Goal: Information Seeking & Learning: Learn about a topic

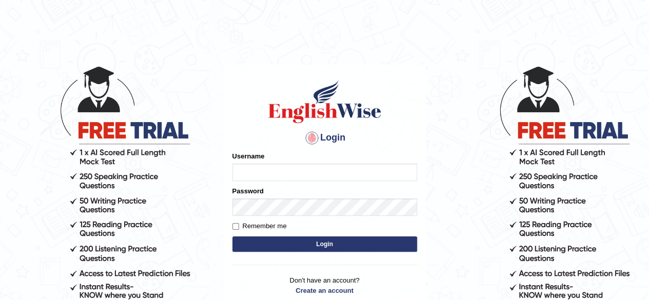
type input "pavithragowda"
click at [270, 246] on button "Login" at bounding box center [324, 243] width 185 height 15
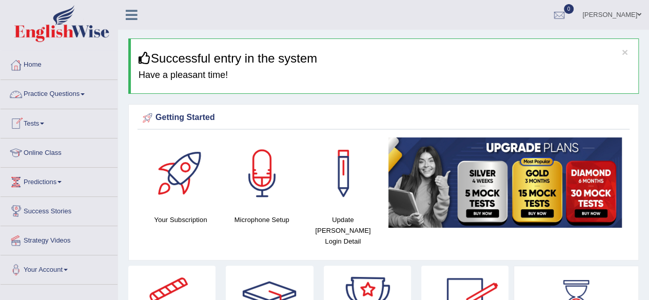
click at [73, 102] on link "Practice Questions" at bounding box center [59, 93] width 117 height 26
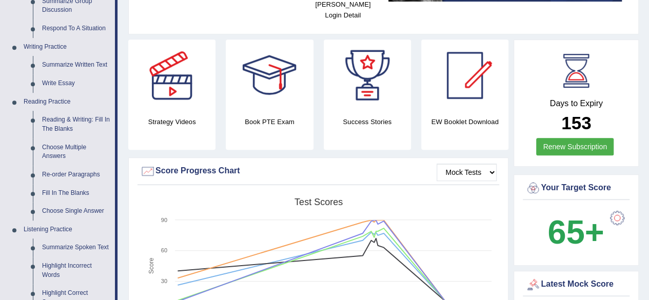
scroll to position [237, 0]
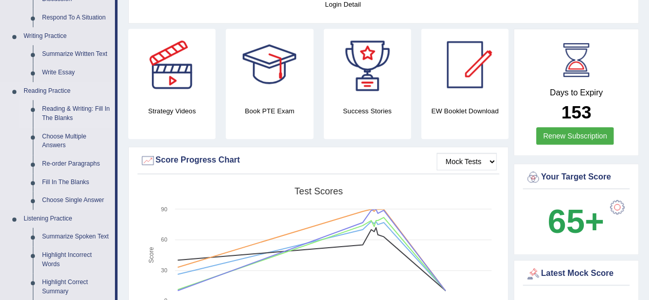
click at [75, 108] on link "Reading & Writing: Fill In The Blanks" at bounding box center [75, 113] width 77 height 27
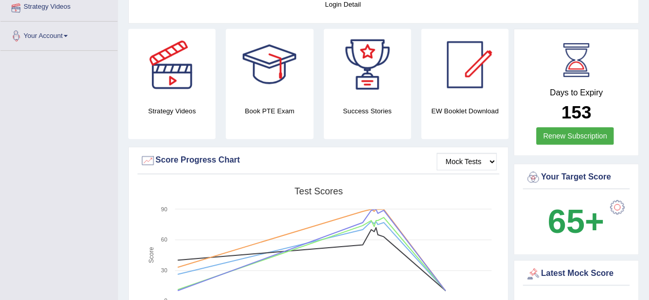
scroll to position [282, 0]
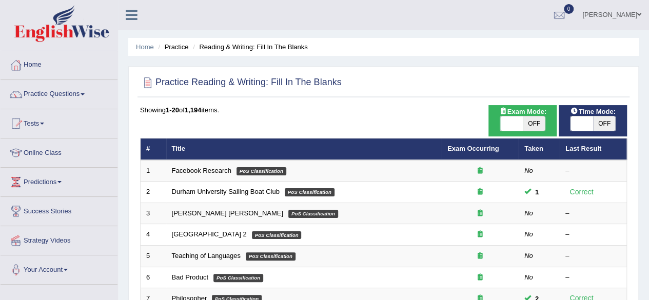
click at [606, 124] on span "OFF" at bounding box center [604, 123] width 23 height 14
checkbox input "true"
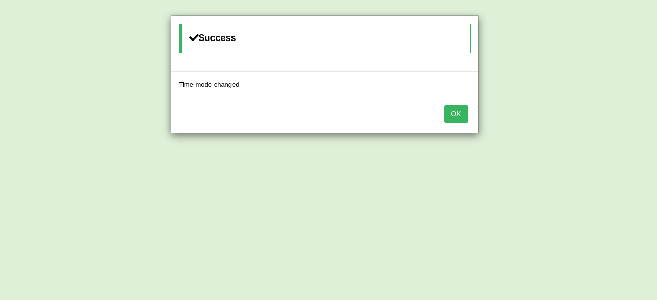
click at [456, 113] on button "OK" at bounding box center [456, 113] width 24 height 17
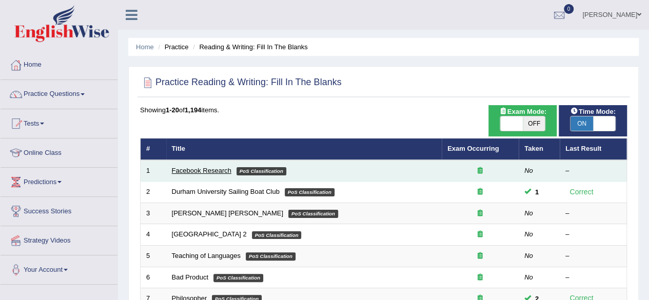
click at [220, 171] on link "Facebook Research" at bounding box center [201, 171] width 59 height 8
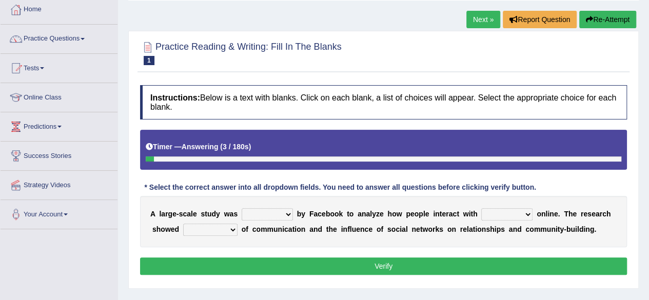
scroll to position [58, 0]
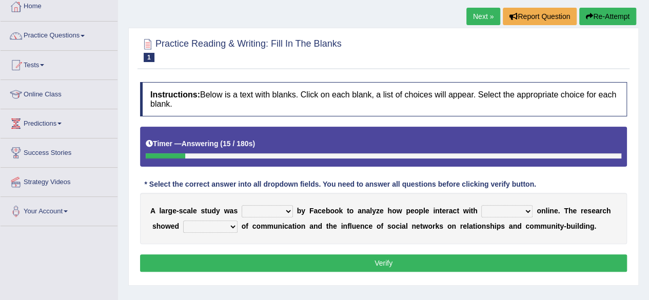
click at [289, 207] on select "surveyed had asked made" at bounding box center [267, 211] width 51 height 12
select select "surveyed"
click at [242, 205] on select "surveyed had asked made" at bounding box center [267, 211] width 51 height 12
click at [527, 209] on select "together all each other another" at bounding box center [506, 211] width 51 height 12
select select "each other"
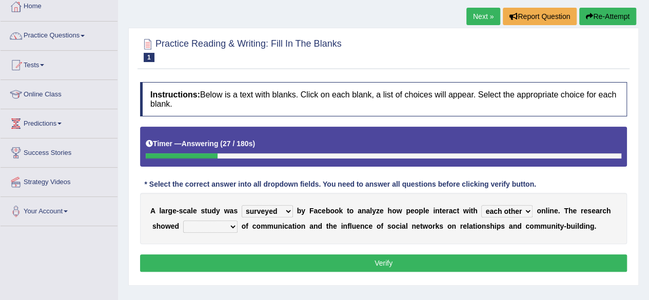
click at [481, 205] on select "together all each other another" at bounding box center [506, 211] width 51 height 12
click at [229, 226] on select "advantages standards fellowships patterns" at bounding box center [210, 227] width 54 height 12
select select "advantages"
click at [183, 221] on select "advantages standards fellowships patterns" at bounding box center [210, 227] width 54 height 12
click at [261, 260] on button "Verify" at bounding box center [383, 262] width 487 height 17
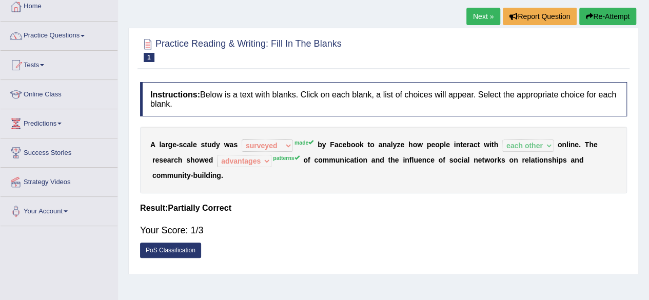
click at [482, 13] on link "Next »" at bounding box center [483, 16] width 34 height 17
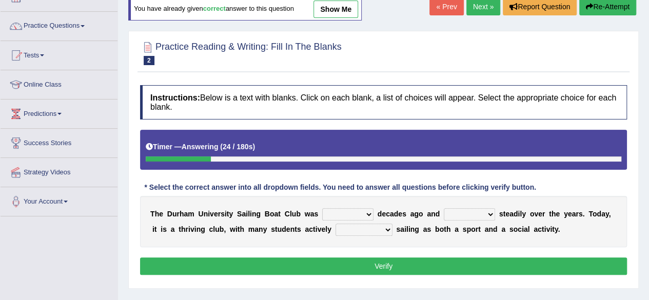
scroll to position [75, 0]
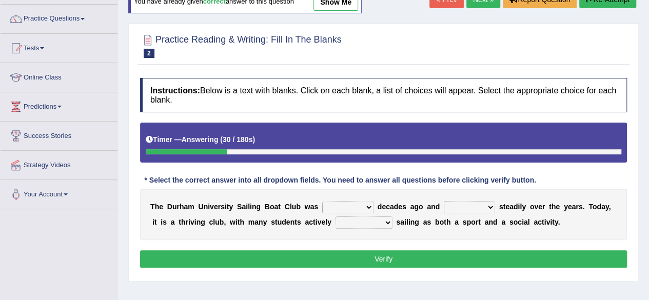
click at [371, 205] on select "found fund founded find" at bounding box center [347, 207] width 51 height 12
select select "found"
click at [322, 201] on select "found fund founded find" at bounding box center [347, 207] width 51 height 12
click at [489, 205] on select "grow growing has grown grown" at bounding box center [469, 207] width 51 height 12
select select "has grown"
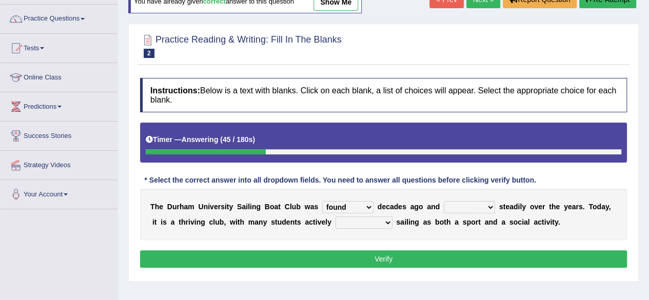
click at [444, 201] on select "grow growing has grown grown" at bounding box center [469, 207] width 51 height 12
click at [388, 218] on select "enjoy enjoyed are enjoying enjoying" at bounding box center [363, 222] width 57 height 12
select select "enjoying"
click at [335, 216] on select "enjoy enjoyed are enjoying enjoying" at bounding box center [363, 222] width 57 height 12
click at [404, 256] on button "Verify" at bounding box center [383, 258] width 487 height 17
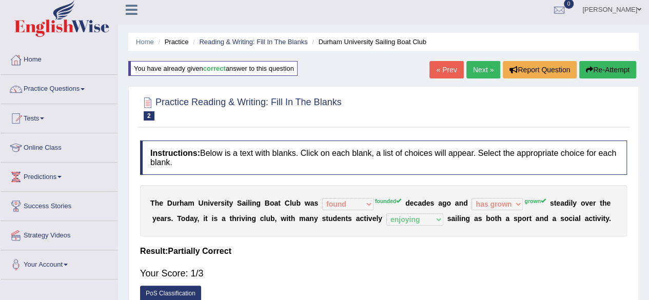
scroll to position [0, 0]
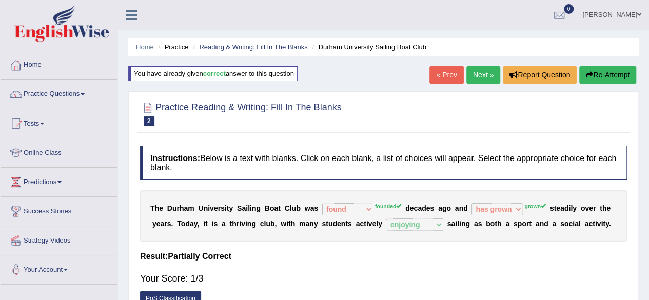
click at [475, 76] on link "Next »" at bounding box center [483, 74] width 34 height 17
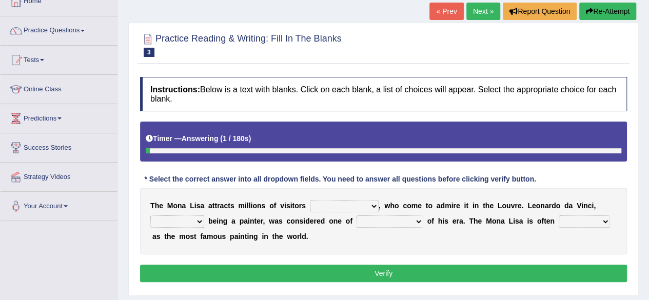
scroll to position [66, 0]
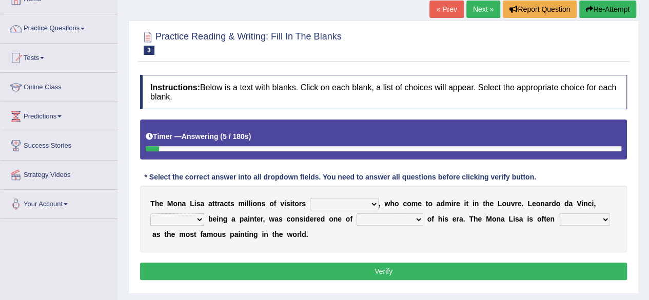
click at [373, 203] on select "around the year the all year all year round per year" at bounding box center [344, 204] width 69 height 12
select select "around the year"
click at [310, 198] on select "around the year the all year all year round per year" at bounding box center [344, 204] width 69 height 12
click at [197, 218] on select "rather than as much as as well as as long as" at bounding box center [177, 219] width 54 height 12
select select "rather than"
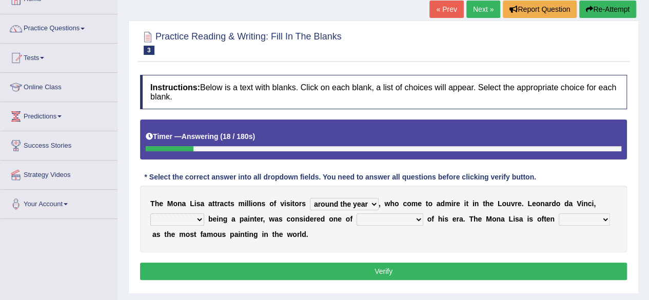
click at [150, 213] on select "rather than as much as as well as as long as" at bounding box center [177, 219] width 54 height 12
click at [419, 219] on select "better artists artist the better artist the best artists" at bounding box center [389, 219] width 67 height 12
select select "the best artists"
click at [356, 213] on select "better artists artist the better artist the best artists" at bounding box center [389, 219] width 67 height 12
click at [605, 216] on select "classified suggested predicted described" at bounding box center [584, 219] width 51 height 12
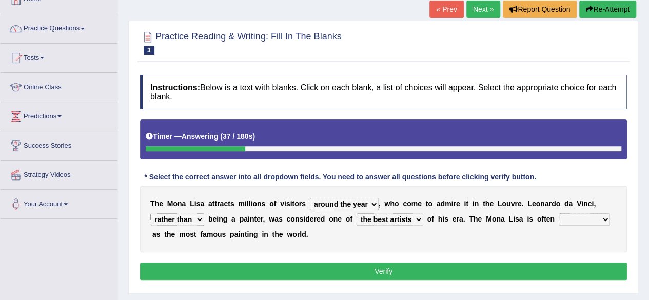
select select "classified"
click at [559, 213] on select "classified suggested predicted described" at bounding box center [584, 219] width 51 height 12
click at [396, 266] on button "Verify" at bounding box center [383, 271] width 487 height 17
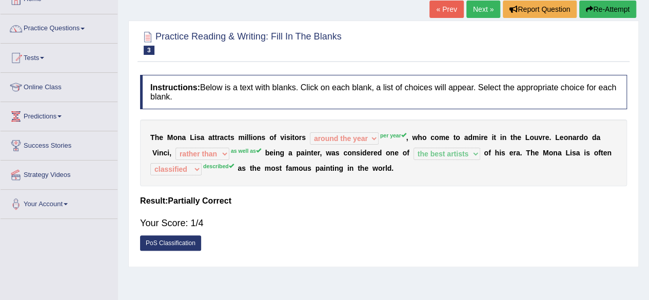
scroll to position [0, 0]
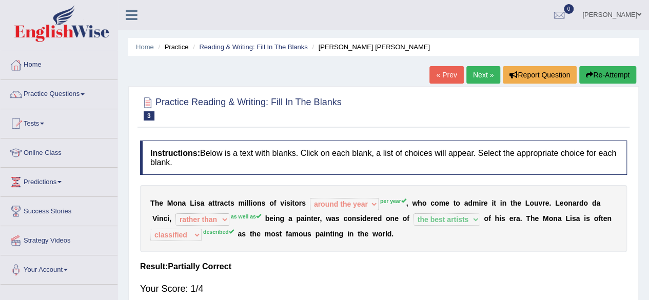
click at [484, 76] on link "Next »" at bounding box center [483, 74] width 34 height 17
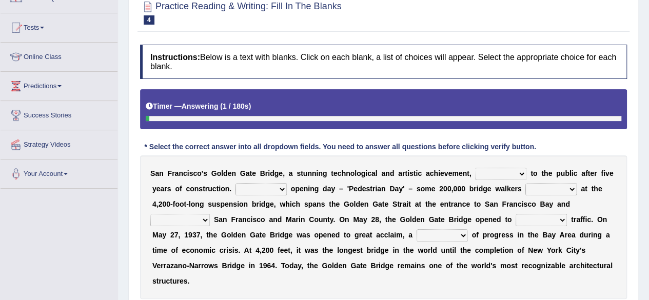
scroll to position [98, 0]
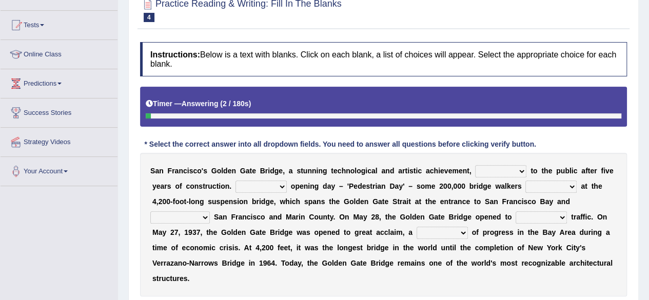
drag, startPoint x: 652, startPoint y: 104, endPoint x: 656, endPoint y: 157, distance: 53.0
click at [648, 157] on html "Toggle navigation Home Practice Questions Speaking Practice Read Aloud Repeat S…" at bounding box center [324, 52] width 649 height 300
click at [521, 170] on select "opens closes appears equals" at bounding box center [500, 171] width 51 height 12
click at [283, 186] on select "On During Since When" at bounding box center [260, 187] width 51 height 12
select select "On"
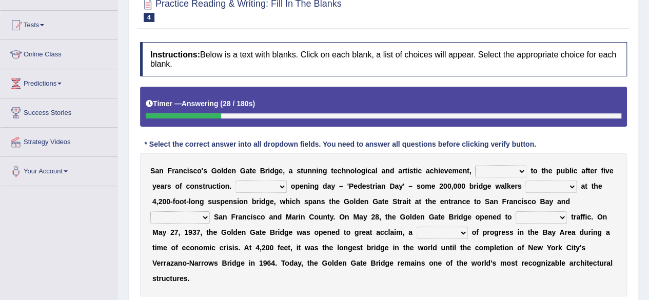
click at [235, 181] on select "On During Since When" at bounding box center [260, 187] width 51 height 12
click at [571, 185] on select "stationed looked marveled laughed" at bounding box center [550, 187] width 51 height 12
click at [522, 168] on select "opens closes appears equals" at bounding box center [500, 171] width 51 height 12
select select "opens"
click at [475, 165] on select "opens closes appears equals" at bounding box center [500, 171] width 51 height 12
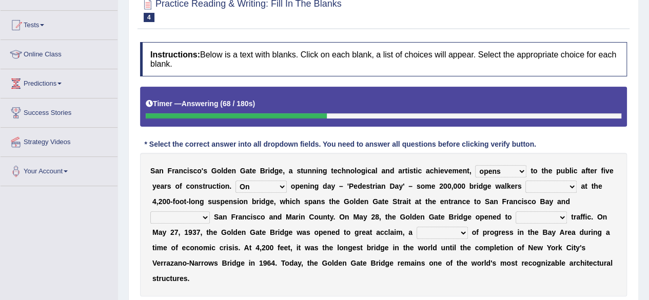
click at [570, 185] on select "stationed looked marveled laughed" at bounding box center [550, 187] width 51 height 12
select select "marveled"
click at [525, 181] on select "stationed looked marveled laughed" at bounding box center [550, 187] width 51 height 12
click at [204, 215] on select "separates connects channels differentiates" at bounding box center [179, 217] width 59 height 12
select select "connects"
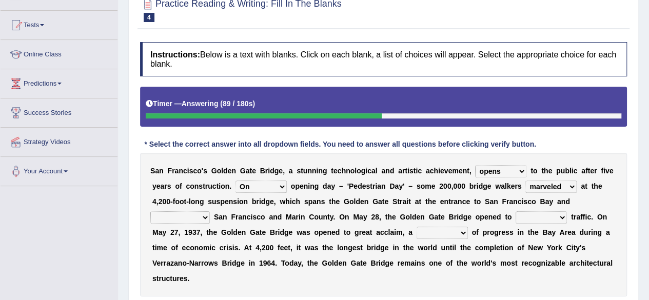
click at [150, 211] on select "separates connects channels differentiates" at bounding box center [179, 217] width 59 height 12
click at [559, 216] on select "aquatic vehicular airborne watertight" at bounding box center [540, 217] width 51 height 12
select select "vehicular"
click at [515, 211] on select "aquatic vehicular airborne watertight" at bounding box center [540, 217] width 51 height 12
click at [461, 231] on select "denial symbol technique yield" at bounding box center [441, 233] width 51 height 12
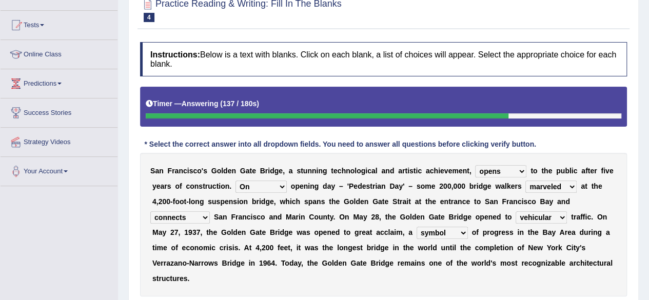
click at [416, 227] on select "denial symbol technique yield" at bounding box center [441, 233] width 51 height 12
click at [463, 229] on select "denial symbol technique yield" at bounding box center [441, 233] width 51 height 12
click at [416, 227] on select "denial symbol technique yield" at bounding box center [441, 233] width 51 height 12
click at [463, 232] on select "denial symbol technique yield" at bounding box center [441, 233] width 51 height 12
select select "yield"
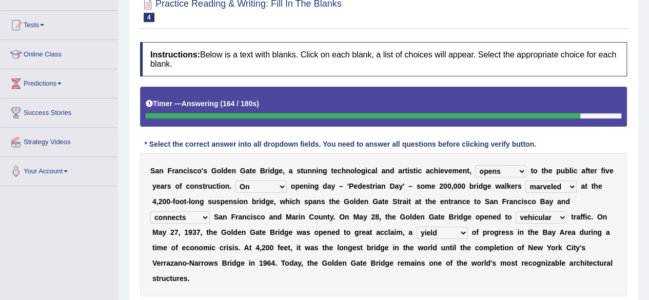
click at [416, 227] on select "denial symbol technique yield" at bounding box center [441, 233] width 51 height 12
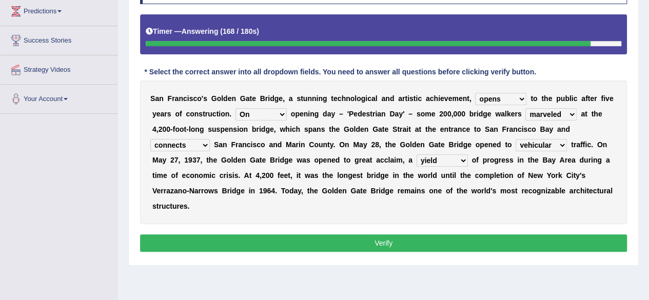
scroll to position [172, 0]
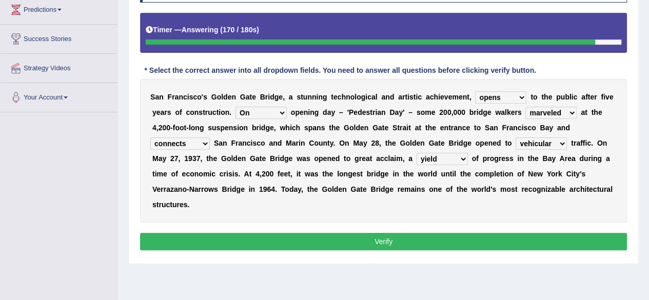
click at [440, 238] on button "Verify" at bounding box center [383, 241] width 487 height 17
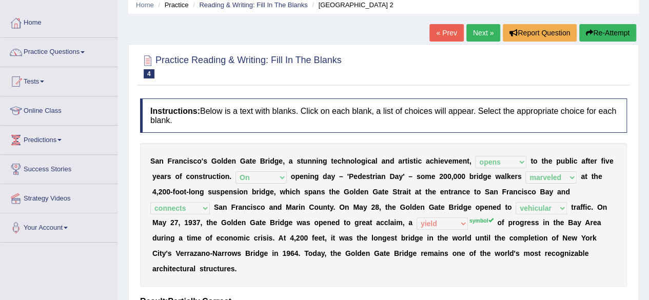
scroll to position [41, 0]
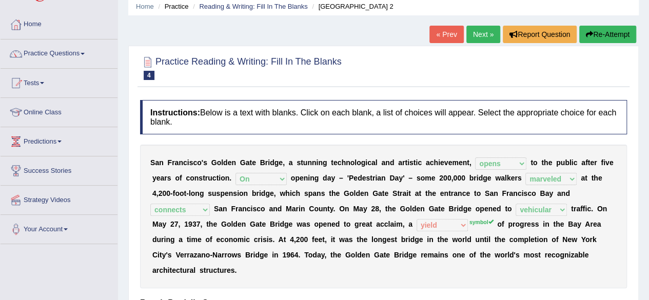
click at [482, 30] on link "Next »" at bounding box center [483, 34] width 34 height 17
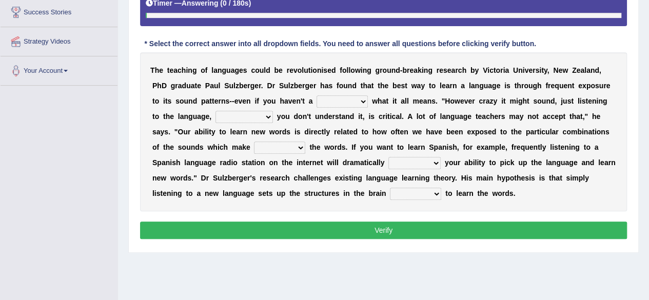
scroll to position [196, 0]
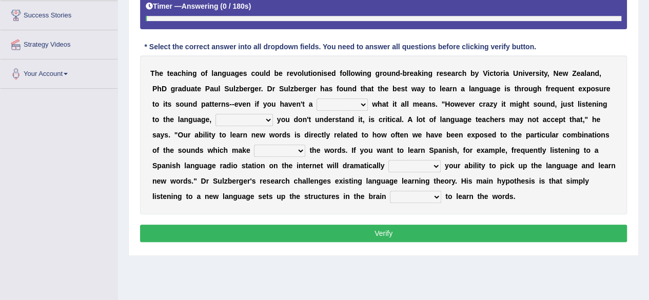
drag, startPoint x: 653, startPoint y: 65, endPoint x: 654, endPoint y: 168, distance: 103.1
click at [362, 101] on select "dew claw clue due" at bounding box center [341, 104] width 51 height 12
select select "clue"
click at [316, 98] on select "dew claw clue due" at bounding box center [341, 104] width 51 height 12
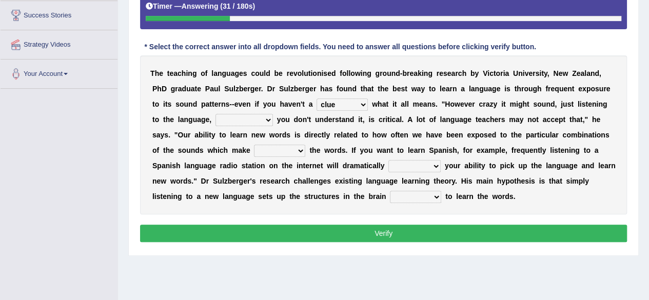
click at [266, 120] on select "but also all together even though if so" at bounding box center [243, 120] width 57 height 12
select select "even though"
click at [215, 114] on select "but also all together even though if so" at bounding box center [243, 120] width 57 height 12
click at [300, 147] on select "down up of on" at bounding box center [279, 151] width 51 height 12
select select "up"
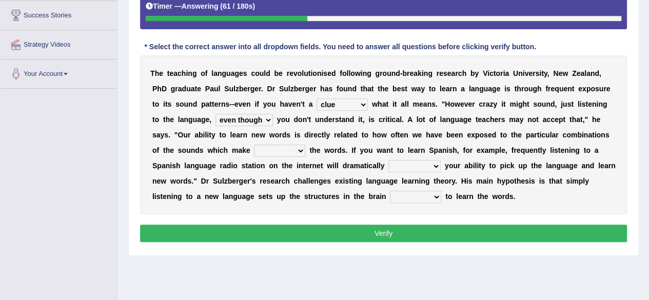
click at [254, 145] on select "down up of on" at bounding box center [279, 151] width 51 height 12
click at [435, 163] on select "evaluate exaggerate describe boost" at bounding box center [414, 166] width 52 height 12
select select "boost"
click at [388, 160] on select "evaluate exaggerate describe boost" at bounding box center [414, 166] width 52 height 12
click at [434, 196] on select "requiring required directed to require" at bounding box center [415, 197] width 51 height 12
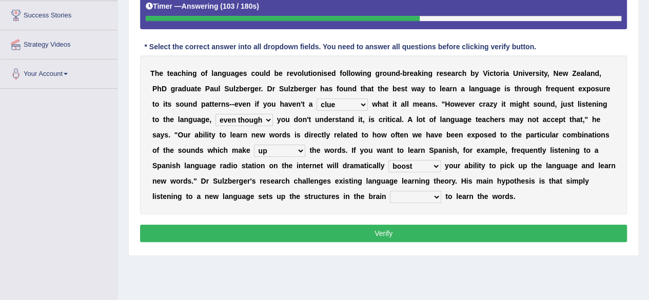
select select "requiring"
click at [390, 191] on select "requiring required directed to require" at bounding box center [415, 197] width 51 height 12
click at [408, 233] on button "Verify" at bounding box center [383, 233] width 487 height 17
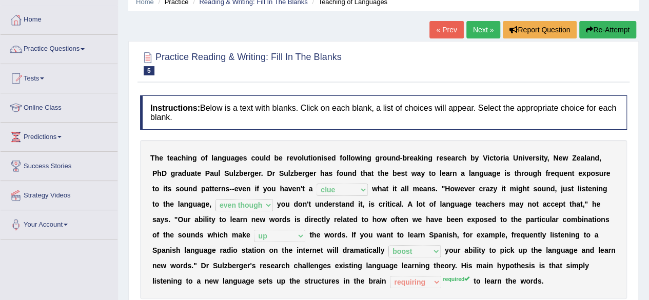
scroll to position [44, 0]
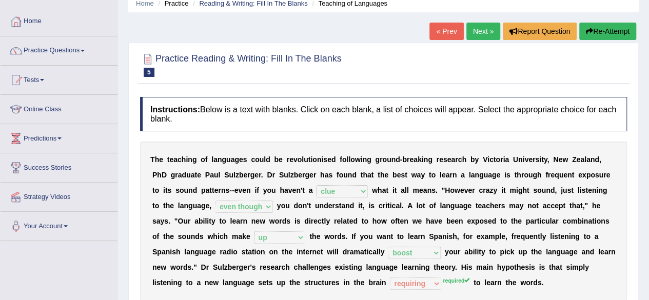
click at [476, 35] on link "Next »" at bounding box center [483, 31] width 34 height 17
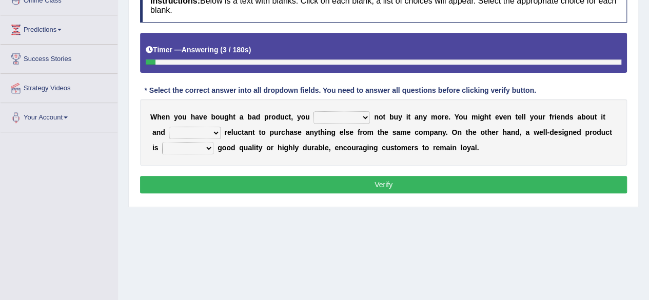
scroll to position [152, 0]
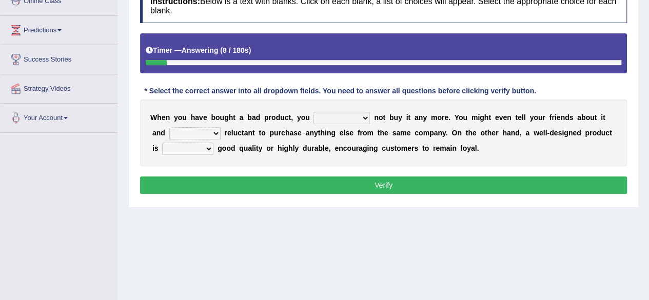
click at [365, 115] on select "would have should have should" at bounding box center [341, 118] width 56 height 12
select select "should"
click at [313, 112] on select "would have should have should" at bounding box center [341, 118] width 56 height 12
click at [214, 131] on select "is are be being" at bounding box center [194, 133] width 51 height 12
select select "being"
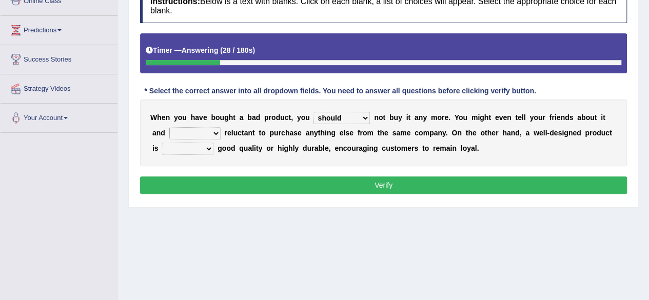
click at [169, 127] on select "is are be being" at bounding box center [194, 133] width 51 height 12
click at [208, 147] on select "both also neither either" at bounding box center [187, 149] width 51 height 12
select select "either"
click at [162, 143] on select "both also neither either" at bounding box center [187, 149] width 51 height 12
click at [368, 183] on button "Verify" at bounding box center [383, 184] width 487 height 17
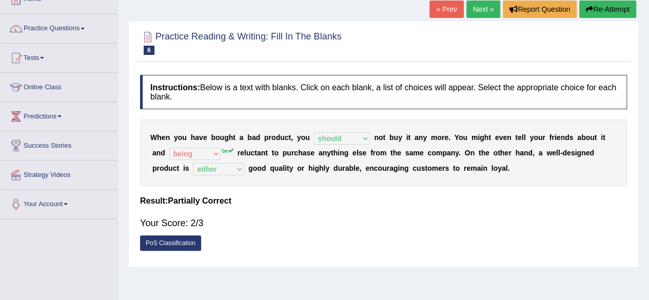
scroll to position [65, 0]
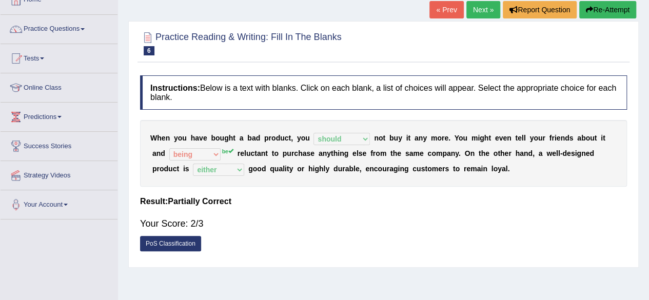
click at [478, 4] on link "Next »" at bounding box center [483, 9] width 34 height 17
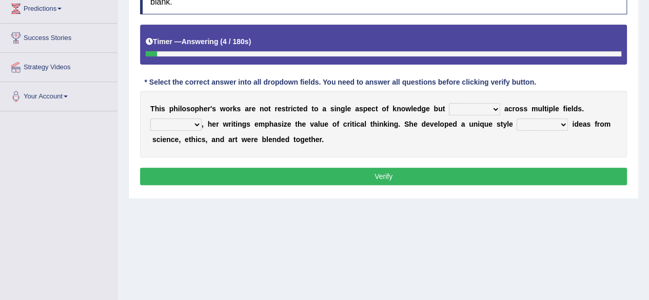
scroll to position [170, 0]
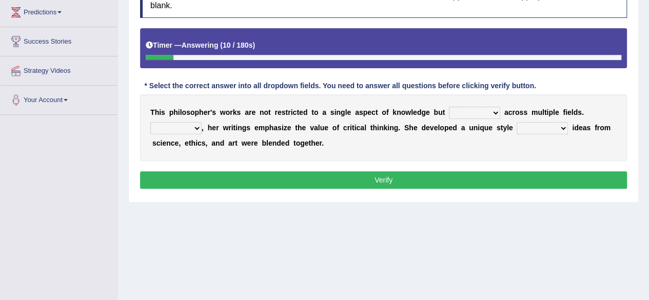
click at [494, 110] on select "constrain contain assemble extend" at bounding box center [474, 113] width 51 height 12
select select "extend"
click at [449, 107] on select "constrain contain assemble extend" at bounding box center [474, 113] width 51 height 12
click at [196, 127] on select "Rather So Moreover Likely" at bounding box center [175, 128] width 51 height 12
select select "Likely"
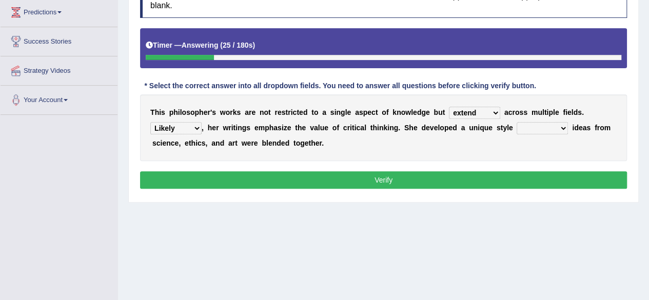
click at [150, 122] on select "Rather So Moreover Likely" at bounding box center [175, 128] width 51 height 12
click at [564, 125] on select "in that that which in which" at bounding box center [541, 128] width 51 height 12
select select "in which"
click at [516, 122] on select "in that that which in which" at bounding box center [541, 128] width 51 height 12
click at [371, 177] on button "Verify" at bounding box center [383, 179] width 487 height 17
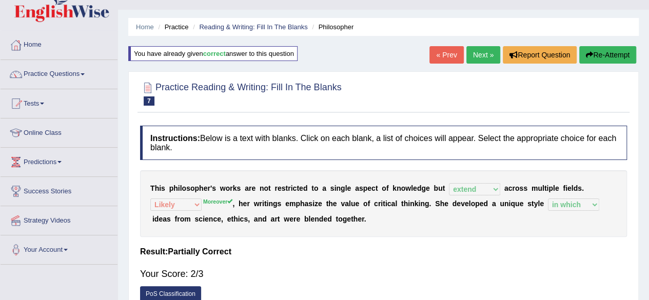
scroll to position [18, 0]
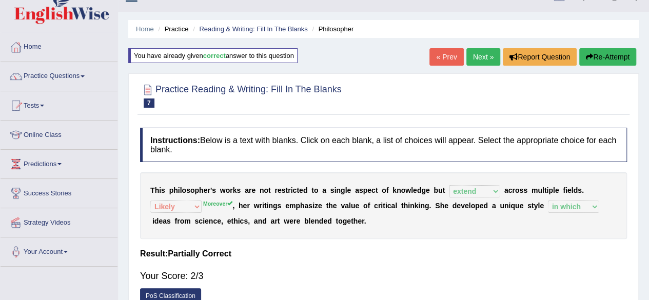
click at [479, 57] on link "Next »" at bounding box center [483, 56] width 34 height 17
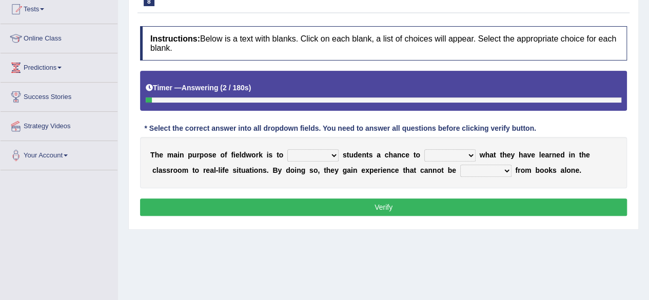
scroll to position [116, 0]
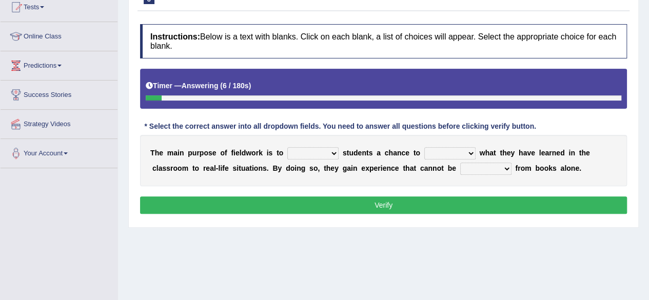
click at [335, 151] on select "resemble stow rave offer" at bounding box center [312, 153] width 51 height 12
select select "offer"
click at [287, 147] on select "resemble stow rave offer" at bounding box center [312, 153] width 51 height 12
click at [472, 153] on select "compare align apply dismount" at bounding box center [449, 153] width 51 height 12
select select "apply"
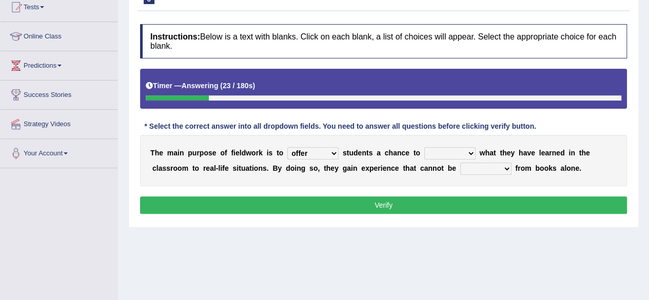
click at [424, 147] on select "compare align apply dismount" at bounding box center [449, 153] width 51 height 12
click at [507, 168] on select "originated prepared obtained touted" at bounding box center [485, 169] width 51 height 12
select select "obtained"
click at [460, 163] on select "originated prepared obtained touted" at bounding box center [485, 169] width 51 height 12
click at [427, 202] on button "Verify" at bounding box center [383, 204] width 487 height 17
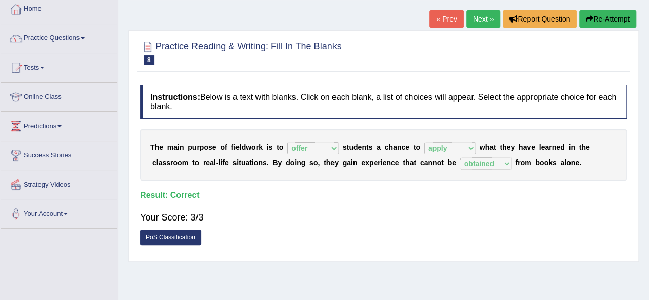
scroll to position [58, 0]
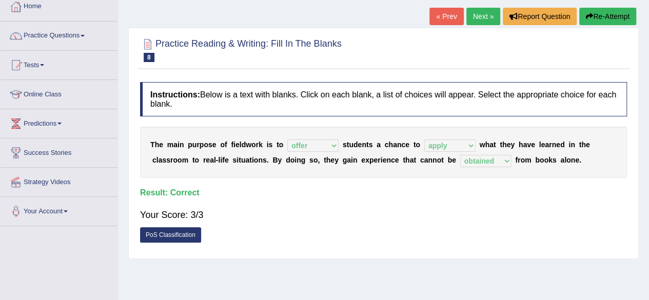
click at [476, 16] on link "Next »" at bounding box center [483, 16] width 34 height 17
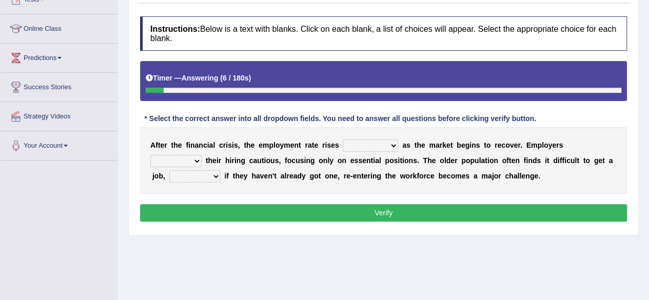
scroll to position [126, 0]
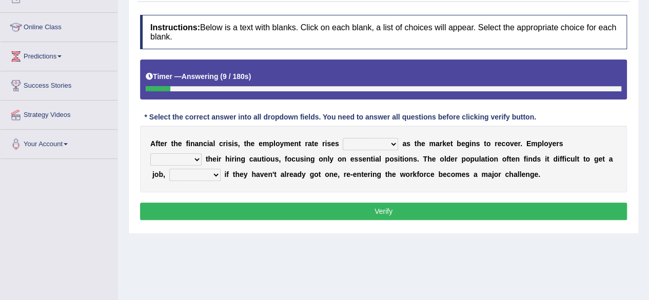
click at [393, 145] on select "normally conversely strenuously sharply" at bounding box center [370, 144] width 55 height 12
select select "sharply"
click at [343, 138] on select "normally conversely strenuously sharply" at bounding box center [370, 144] width 55 height 12
click at [198, 157] on select "keeping kept keep are kept" at bounding box center [175, 159] width 51 height 12
select select "keep"
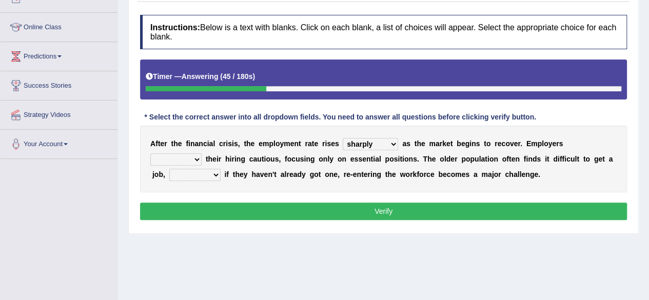
click at [150, 153] on select "keeping kept keep are kept" at bounding box center [175, 159] width 51 height 12
click at [215, 173] on select "although while then because" at bounding box center [194, 175] width 51 height 12
select select "although"
click at [169, 169] on select "although while then because" at bounding box center [194, 175] width 51 height 12
click at [333, 210] on button "Verify" at bounding box center [383, 211] width 487 height 17
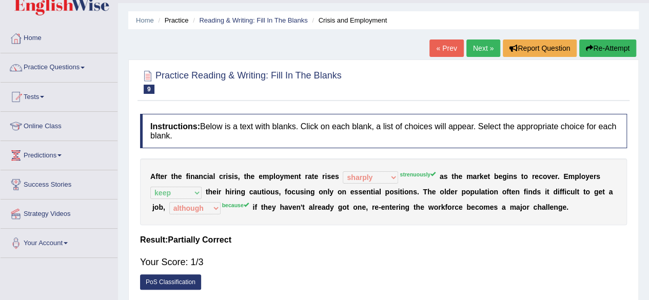
scroll to position [28, 0]
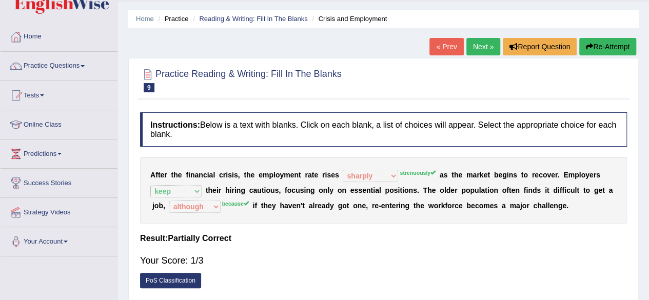
click at [480, 46] on link "Next »" at bounding box center [483, 46] width 34 height 17
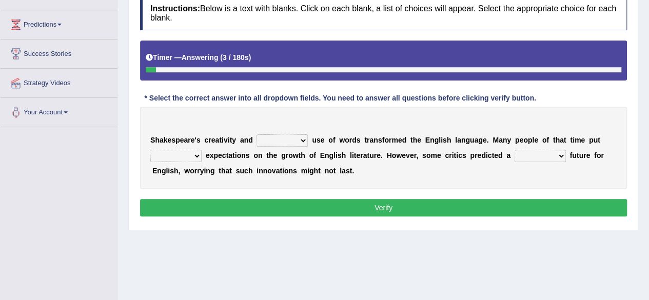
scroll to position [158, 0]
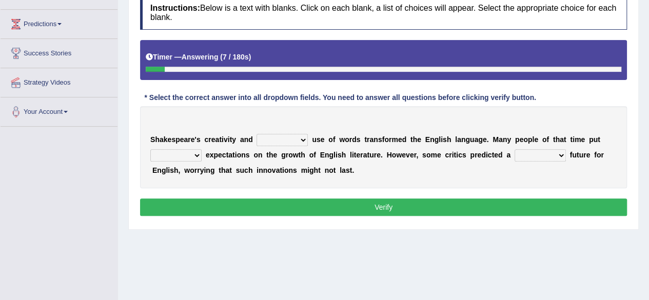
click at [304, 137] on select "idealized intensive fancied inventive" at bounding box center [281, 140] width 51 height 12
select select "idealized"
click at [256, 134] on select "idealized intensive fancied inventive" at bounding box center [281, 140] width 51 height 12
click at [197, 151] on select "wide much high more" at bounding box center [175, 155] width 51 height 12
select select "high"
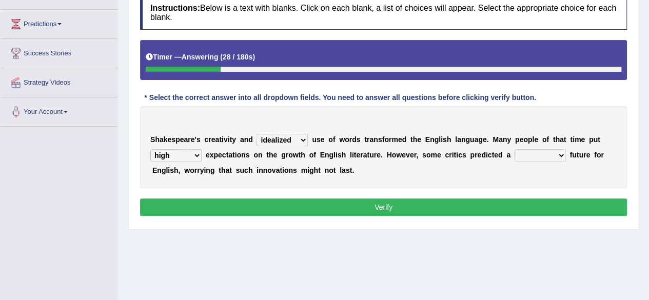
click at [150, 149] on select "wide much high more" at bounding box center [175, 155] width 51 height 12
click at [562, 155] on select "monetary promising irresistible daunting" at bounding box center [539, 155] width 51 height 12
select select "monetary"
click at [514, 149] on select "monetary promising irresistible daunting" at bounding box center [539, 155] width 51 height 12
click at [367, 204] on button "Verify" at bounding box center [383, 206] width 487 height 17
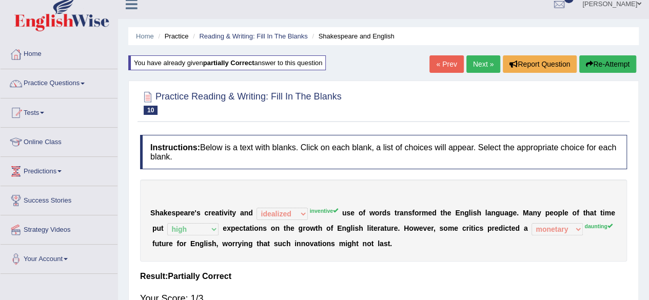
scroll to position [0, 0]
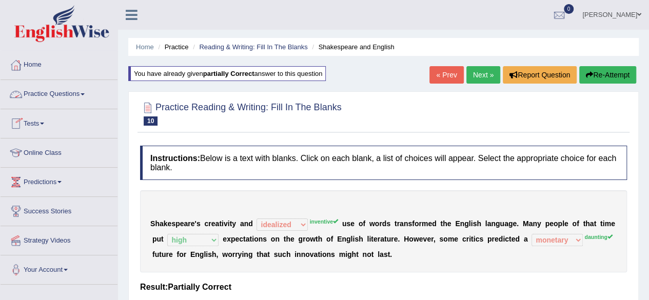
click at [79, 95] on link "Practice Questions" at bounding box center [59, 93] width 117 height 26
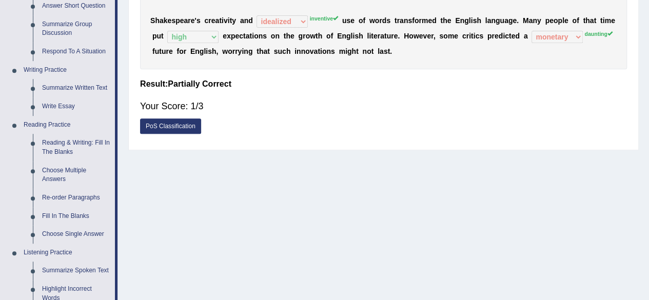
scroll to position [204, 0]
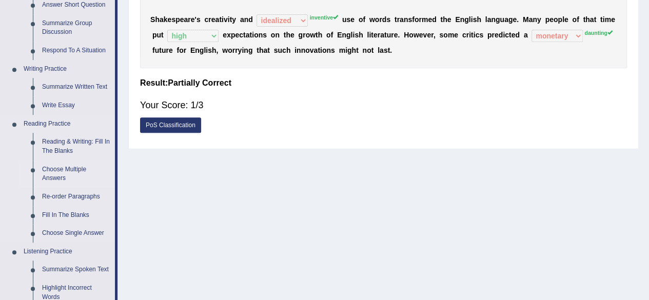
click at [69, 178] on link "Choose Multiple Answers" at bounding box center [75, 174] width 77 height 27
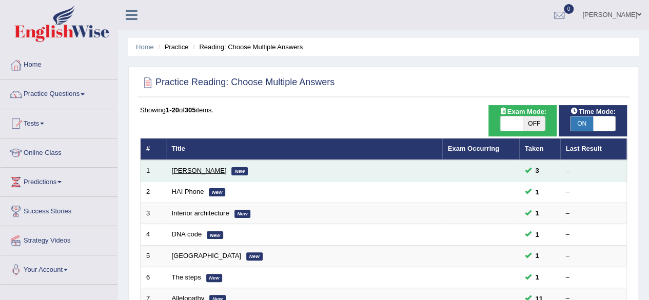
click at [185, 172] on link "[PERSON_NAME]" at bounding box center [199, 171] width 55 height 8
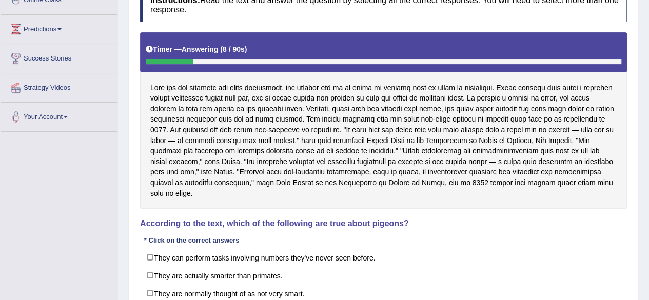
scroll to position [154, 0]
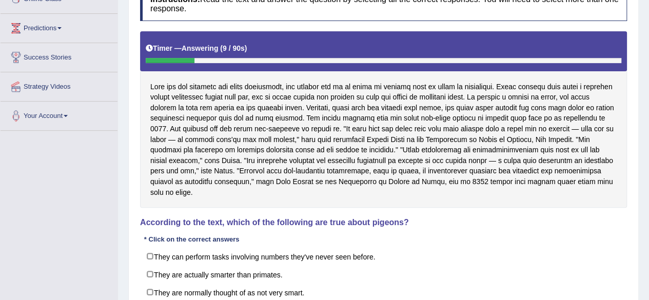
drag, startPoint x: 656, startPoint y: 135, endPoint x: 656, endPoint y: 216, distance: 81.0
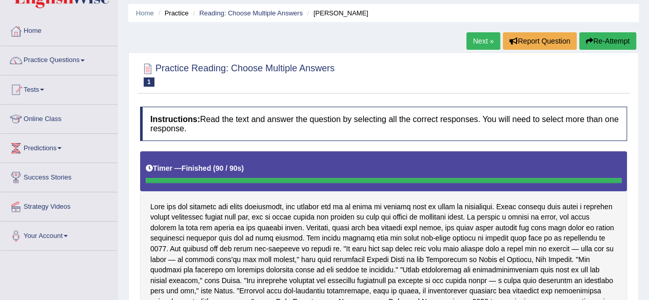
scroll to position [35, 0]
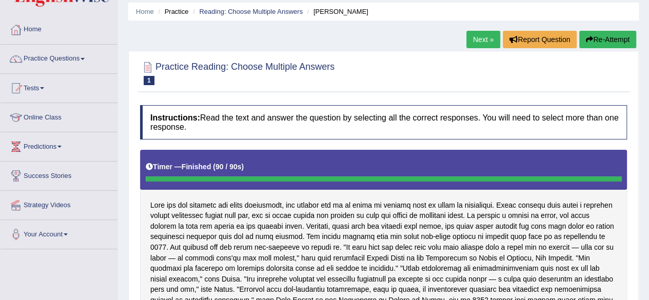
click at [618, 35] on button "Re-Attempt" at bounding box center [607, 39] width 57 height 17
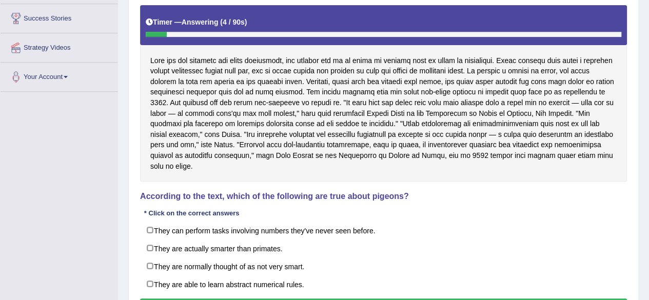
scroll to position [194, 0]
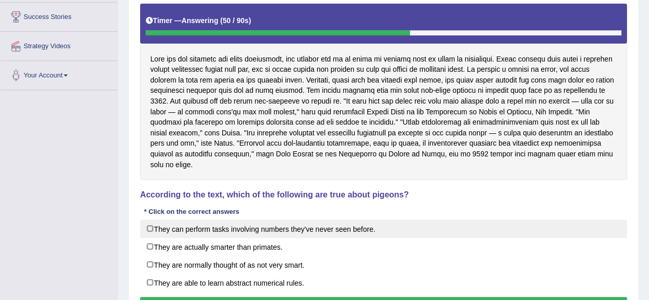
click at [150, 220] on label "They can perform tasks involving numbers they've never seen before." at bounding box center [383, 229] width 487 height 18
checkbox input "true"
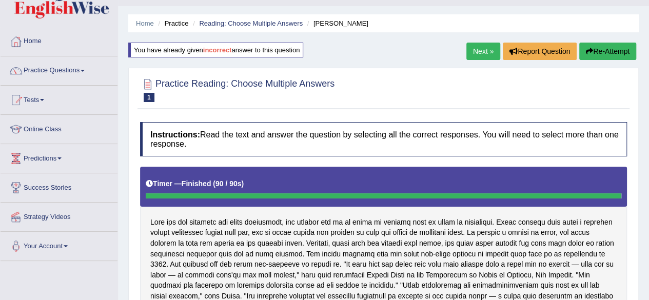
scroll to position [22, 0]
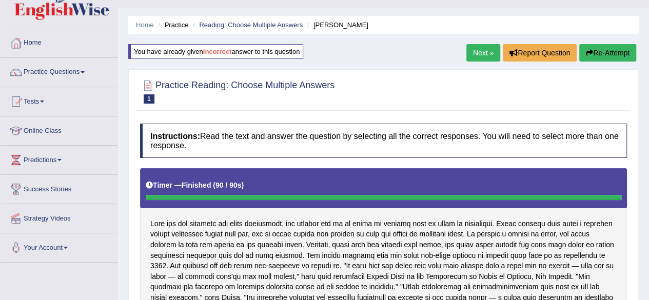
click at [485, 52] on link "Next »" at bounding box center [483, 52] width 34 height 17
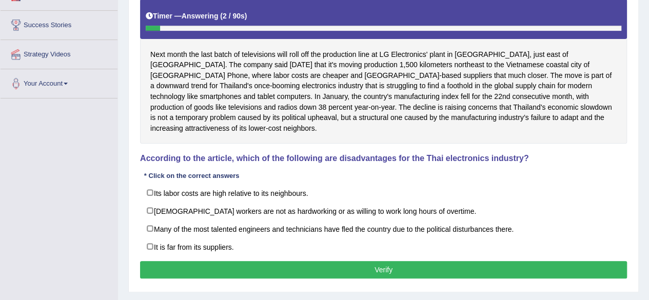
scroll to position [186, 0]
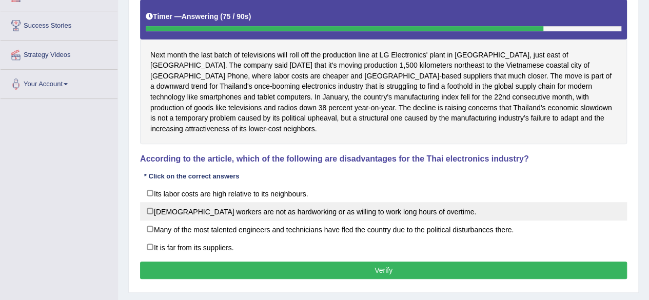
click at [152, 205] on label "Thai workers are not as hardworking or as willing to work long hours of overtim…" at bounding box center [383, 211] width 487 height 18
checkbox input "true"
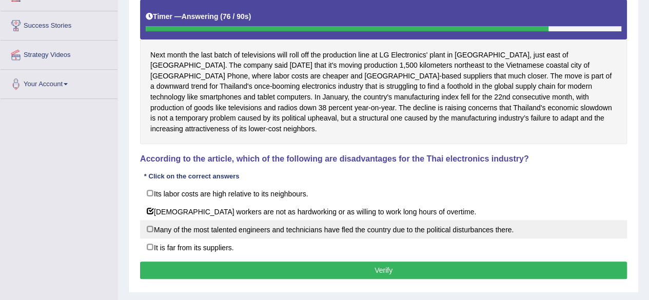
click at [149, 220] on label "Many of the most talented engineers and technicians have fled the country due t…" at bounding box center [383, 229] width 487 height 18
checkbox input "true"
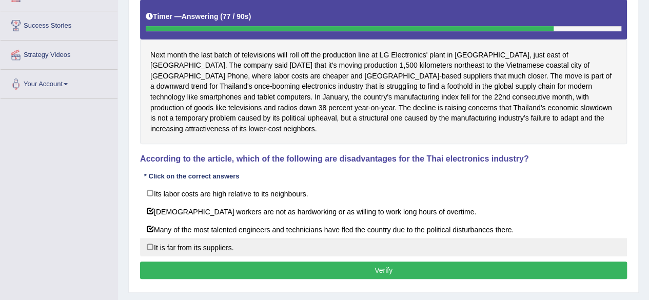
click at [149, 238] on label "It is far from its suppliers." at bounding box center [383, 247] width 487 height 18
checkbox input "true"
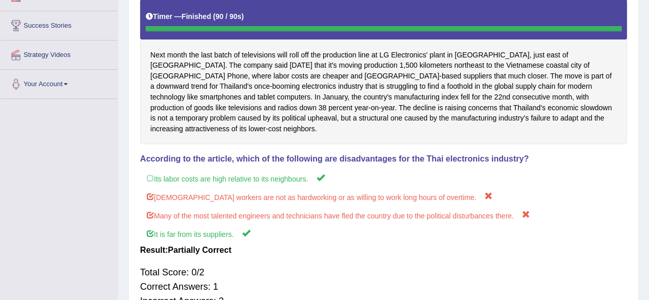
scroll to position [0, 0]
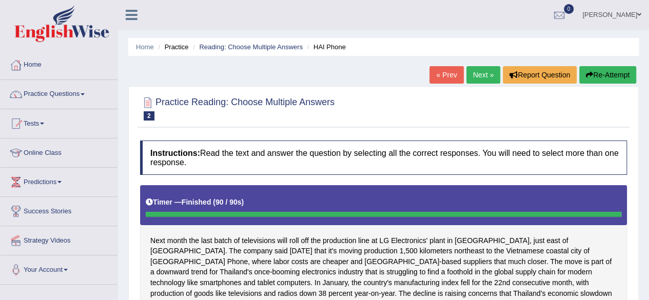
click at [475, 73] on link "Next »" at bounding box center [483, 74] width 34 height 17
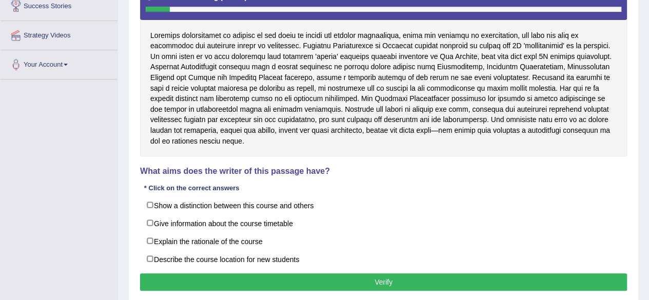
scroll to position [203, 0]
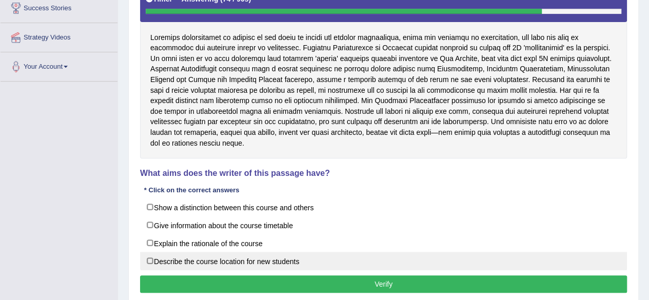
click at [150, 252] on label "Describe the course location for new students" at bounding box center [383, 261] width 487 height 18
checkbox input "true"
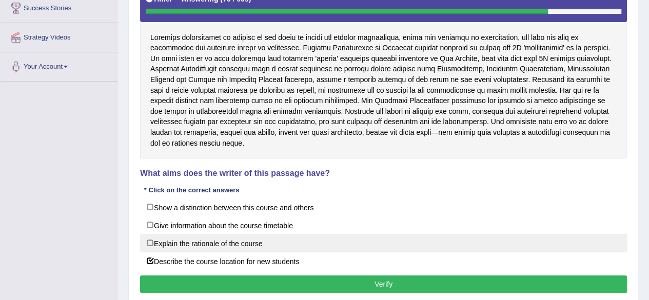
click at [152, 234] on label "Explain the rationale of the course" at bounding box center [383, 243] width 487 height 18
checkbox input "true"
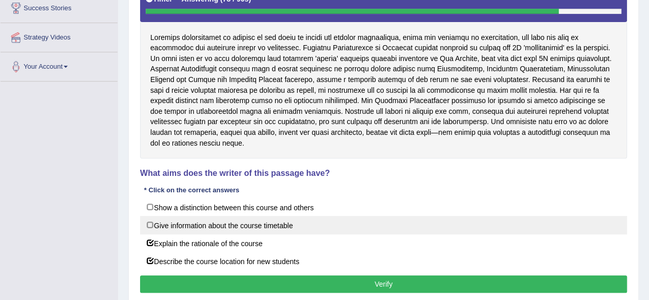
click at [152, 216] on label "Give information about the course timetable" at bounding box center [383, 225] width 487 height 18
checkbox input "true"
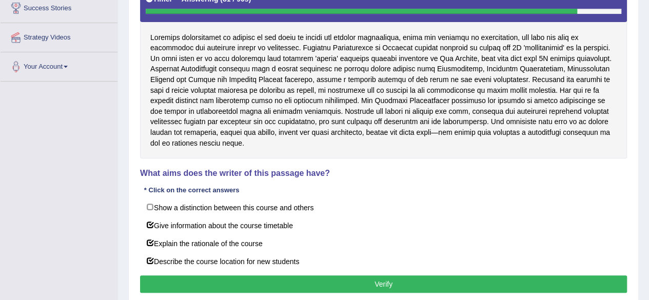
click at [201, 275] on button "Verify" at bounding box center [383, 283] width 487 height 17
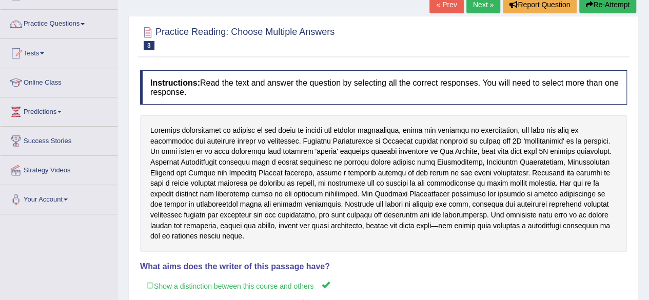
scroll to position [70, 0]
click at [485, 8] on link "Next »" at bounding box center [483, 4] width 34 height 17
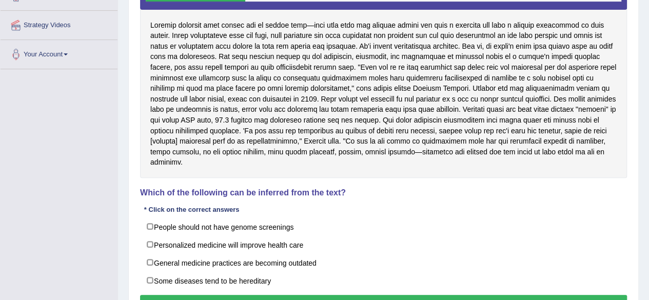
scroll to position [211, 0]
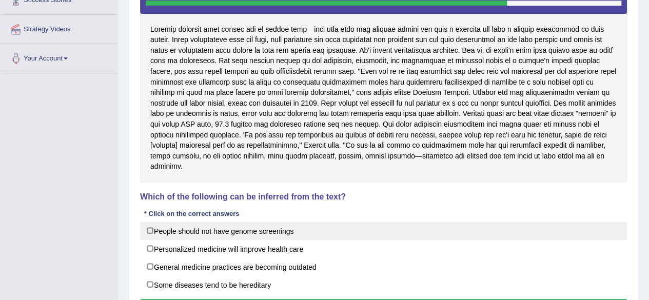
click at [151, 231] on label "People should not have genome screenings" at bounding box center [383, 231] width 487 height 18
click at [152, 226] on label "People should not have genome screenings" at bounding box center [383, 231] width 487 height 18
checkbox input "false"
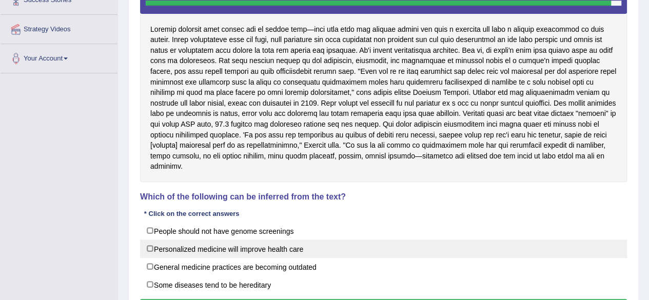
click at [151, 244] on label "Personalized medicine will improve health care" at bounding box center [383, 249] width 487 height 18
checkbox input "true"
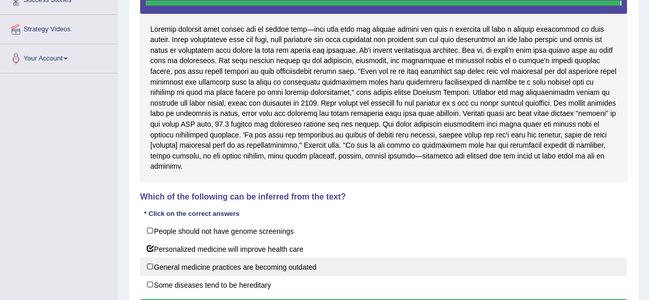
click at [150, 265] on label "General medicine practices are becoming outdated" at bounding box center [383, 266] width 487 height 18
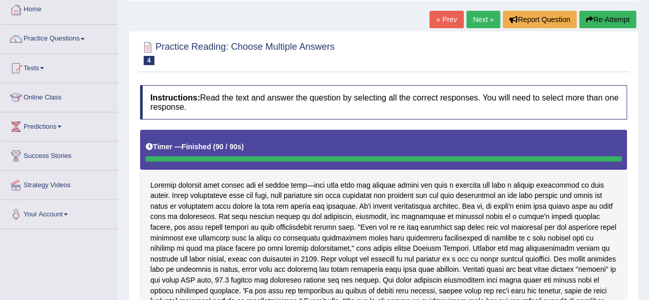
scroll to position [50, 0]
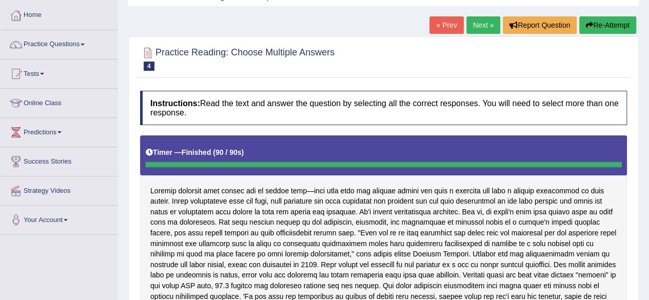
click at [482, 21] on link "Next »" at bounding box center [483, 24] width 34 height 17
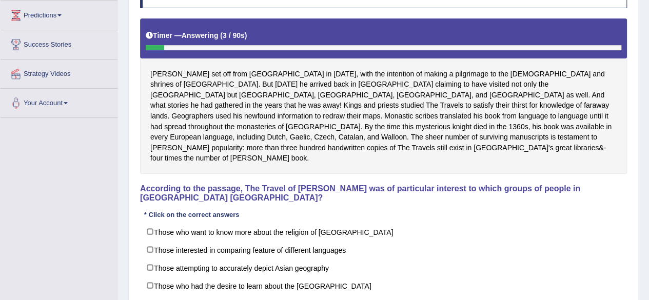
scroll to position [169, 0]
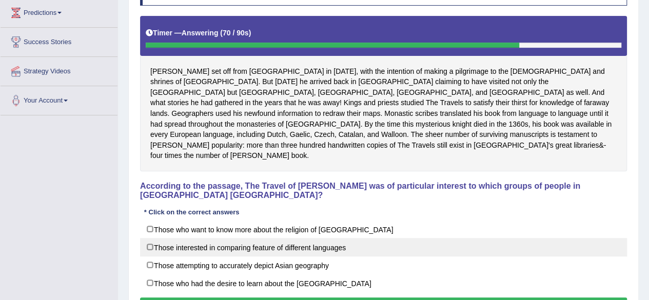
click at [153, 238] on label "Those interested in comparing feature of different languages" at bounding box center [383, 247] width 487 height 18
checkbox input "true"
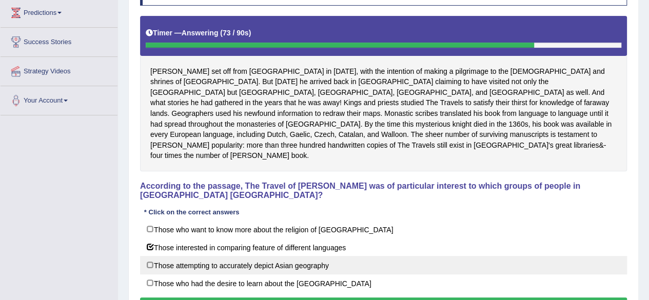
click at [153, 256] on label "Those attempting to accurately depict Asian geography" at bounding box center [383, 265] width 487 height 18
checkbox input "true"
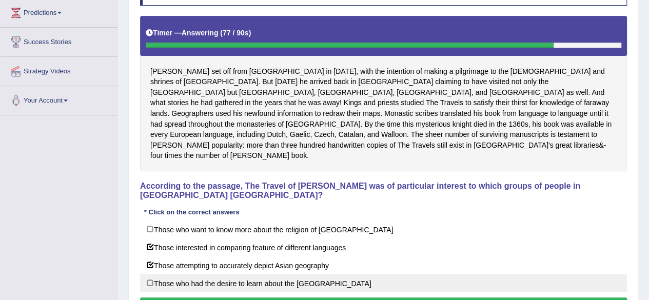
click at [151, 274] on label "Those who had the desire to learn about the [GEOGRAPHIC_DATA]" at bounding box center [383, 283] width 487 height 18
checkbox input "true"
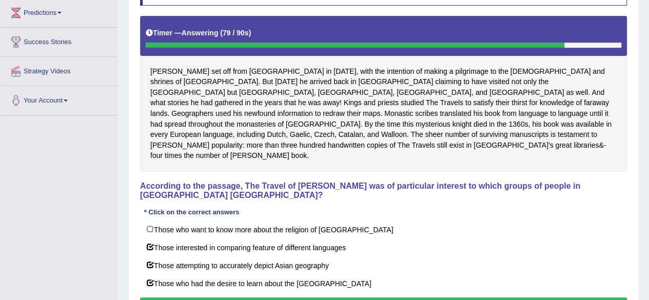
click at [162, 297] on button "Verify" at bounding box center [383, 305] width 487 height 17
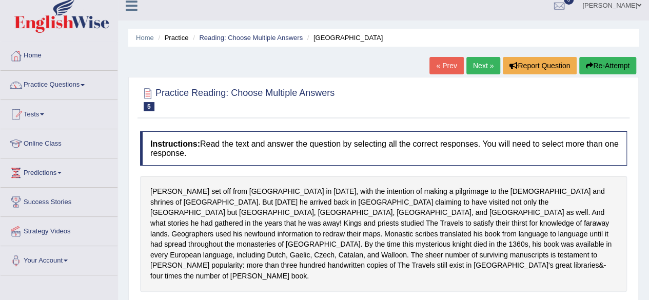
scroll to position [0, 0]
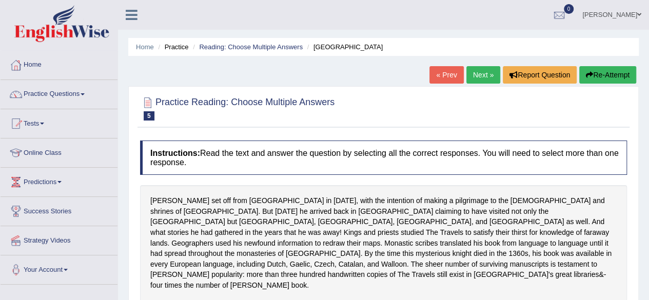
click at [482, 76] on link "Next »" at bounding box center [483, 74] width 34 height 17
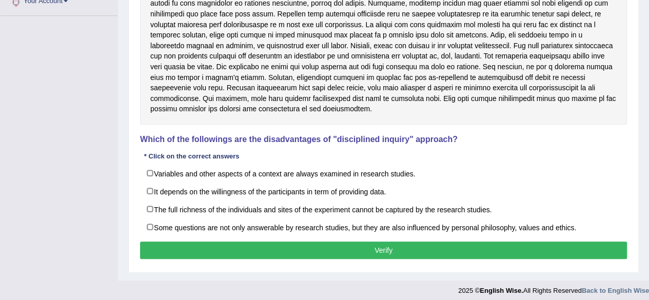
scroll to position [272, 0]
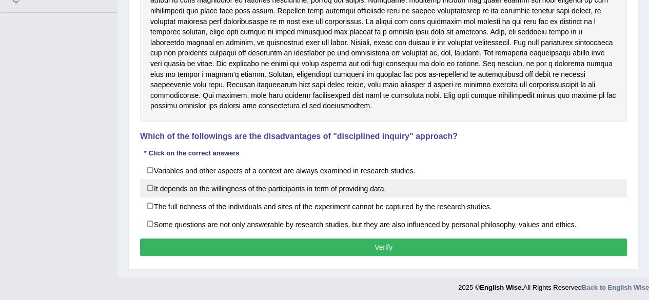
click at [146, 187] on label "It depends on the willingness of the participants in term of providing data." at bounding box center [383, 188] width 487 height 18
checkbox input "true"
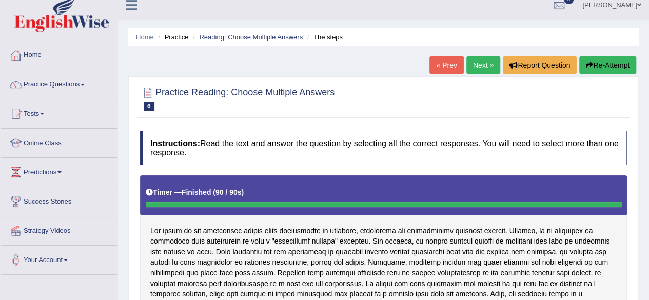
scroll to position [9, 0]
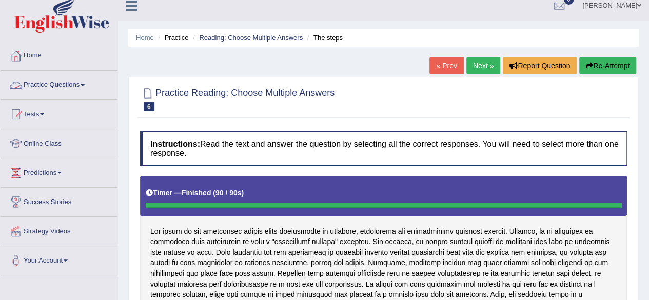
click at [79, 90] on link "Practice Questions" at bounding box center [59, 84] width 117 height 26
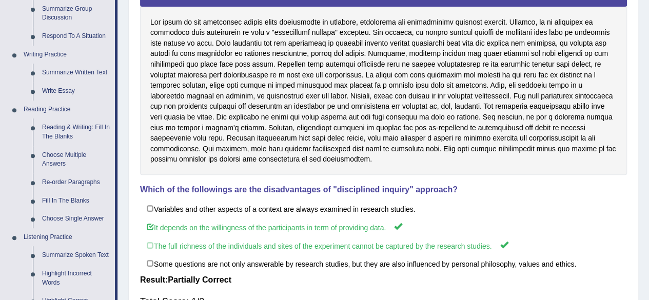
scroll to position [220, 0]
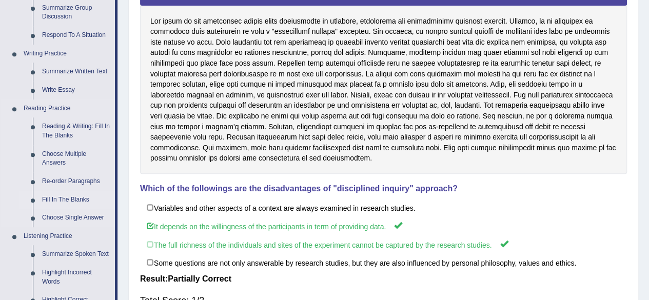
click at [75, 200] on link "Fill In The Blanks" at bounding box center [75, 200] width 77 height 18
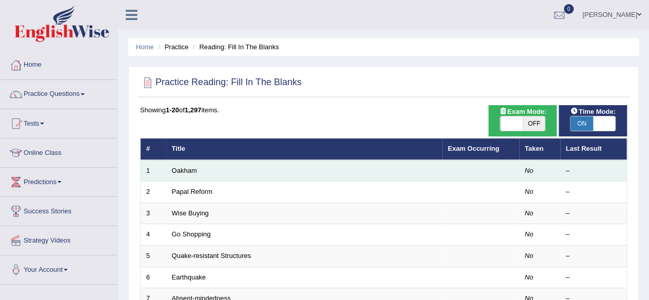
click at [200, 174] on td "Oakham" at bounding box center [304, 171] width 276 height 22
click at [186, 172] on link "Oakham" at bounding box center [184, 171] width 25 height 8
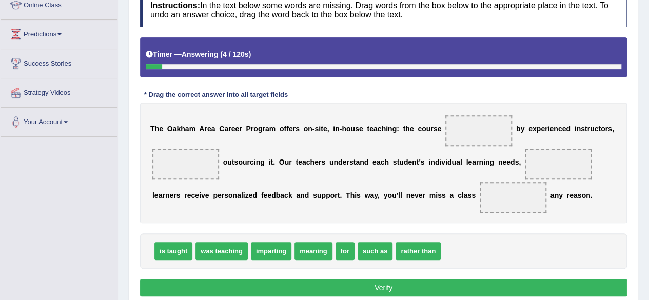
scroll to position [148, 0]
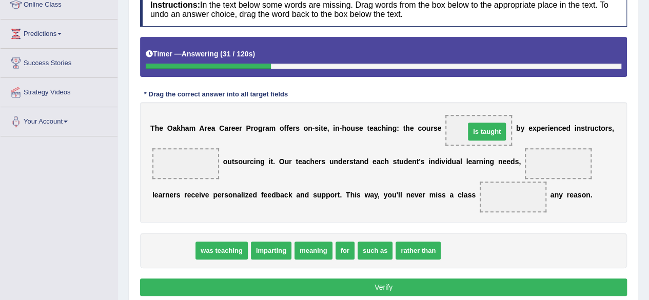
drag, startPoint x: 182, startPoint y: 247, endPoint x: 494, endPoint y: 127, distance: 334.1
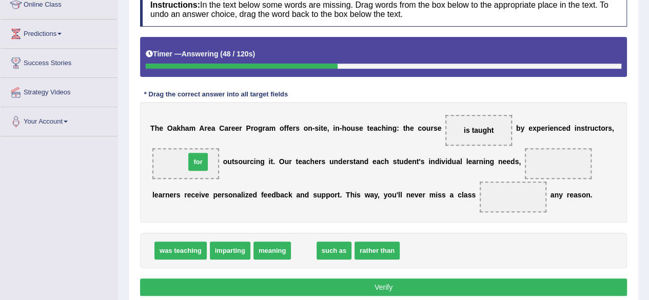
drag, startPoint x: 301, startPoint y: 251, endPoint x: 193, endPoint y: 161, distance: 140.2
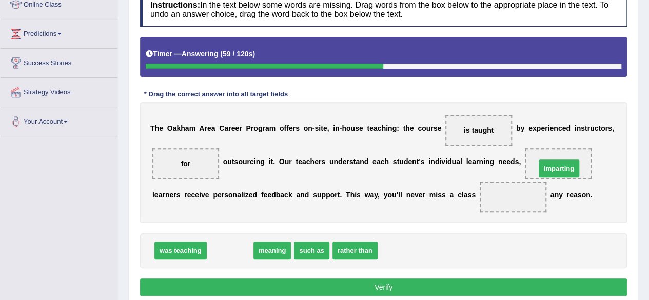
drag, startPoint x: 226, startPoint y: 248, endPoint x: 561, endPoint y: 164, distance: 345.3
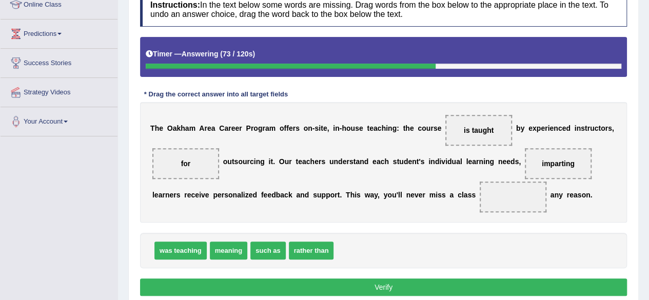
drag, startPoint x: 194, startPoint y: 165, endPoint x: 182, endPoint y: 162, distance: 12.7
click at [182, 162] on span "for" at bounding box center [185, 163] width 67 height 31
click at [182, 162] on span "for" at bounding box center [186, 164] width 10 height 8
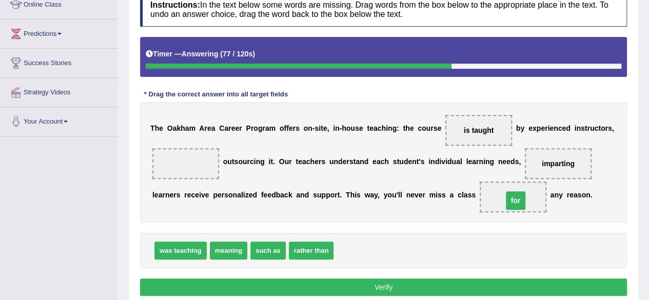
drag, startPoint x: 185, startPoint y: 166, endPoint x: 512, endPoint y: 188, distance: 328.0
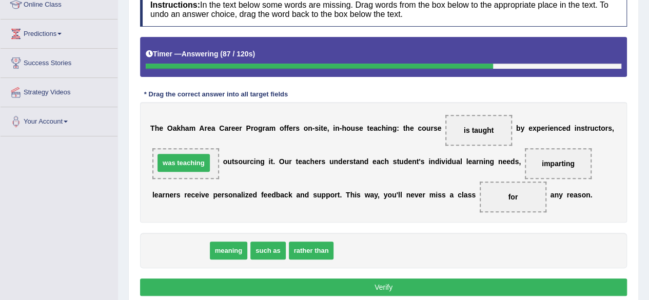
drag, startPoint x: 174, startPoint y: 248, endPoint x: 177, endPoint y: 155, distance: 92.4
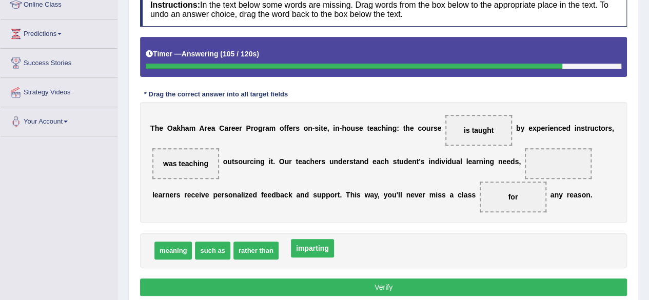
drag, startPoint x: 561, startPoint y: 162, endPoint x: 315, endPoint y: 247, distance: 260.0
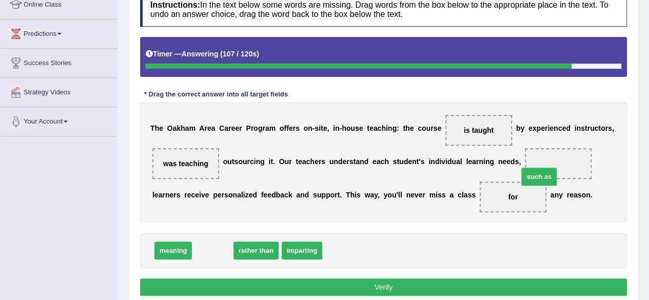
drag, startPoint x: 207, startPoint y: 252, endPoint x: 558, endPoint y: 171, distance: 359.9
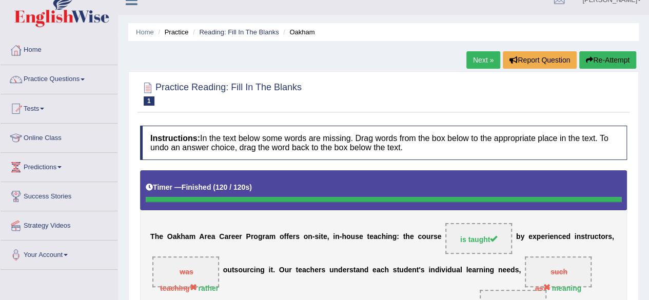
scroll to position [14, 0]
click at [485, 58] on link "Next »" at bounding box center [483, 60] width 34 height 17
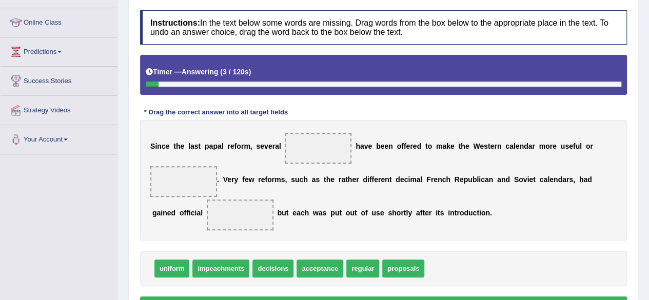
scroll to position [132, 0]
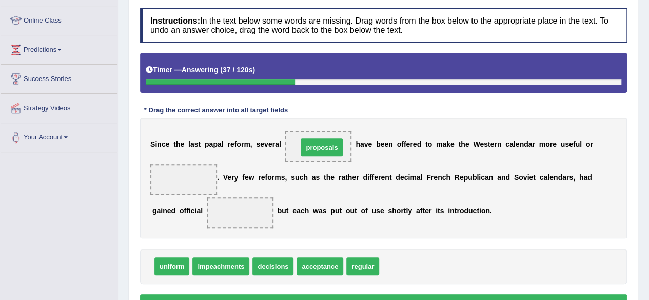
drag, startPoint x: 395, startPoint y: 266, endPoint x: 314, endPoint y: 147, distance: 143.5
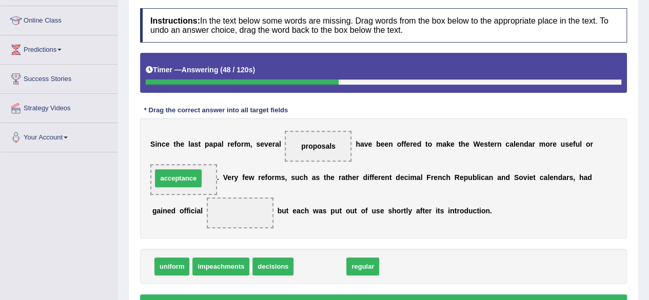
drag, startPoint x: 323, startPoint y: 266, endPoint x: 187, endPoint y: 177, distance: 162.2
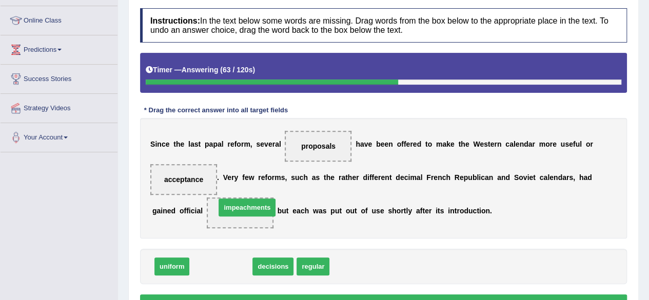
drag, startPoint x: 222, startPoint y: 267, endPoint x: 248, endPoint y: 208, distance: 64.1
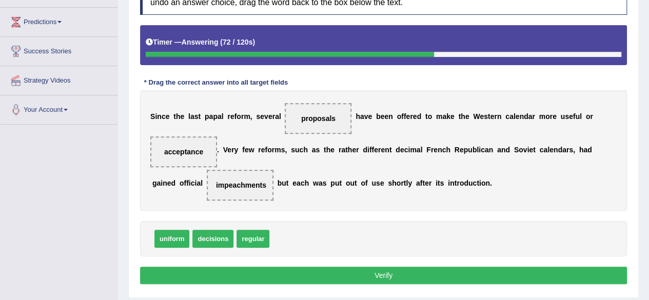
scroll to position [167, 0]
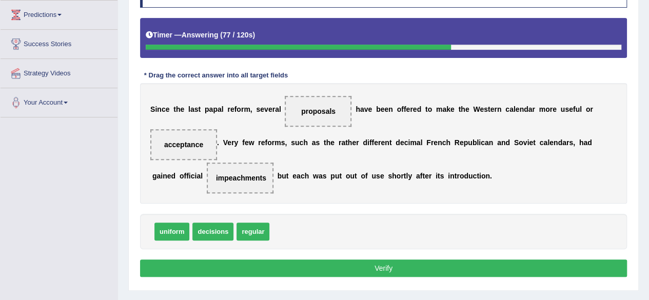
click at [421, 267] on button "Verify" at bounding box center [383, 268] width 487 height 17
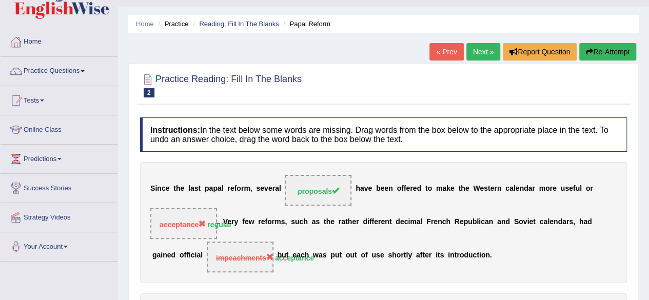
scroll to position [21, 0]
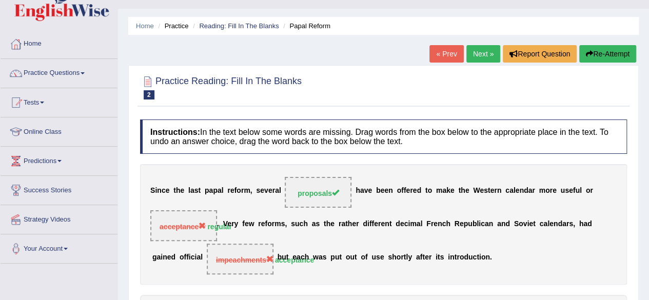
click at [483, 52] on link "Next »" at bounding box center [483, 53] width 34 height 17
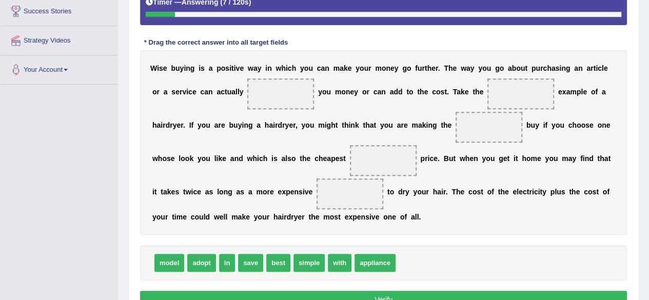
scroll to position [201, 0]
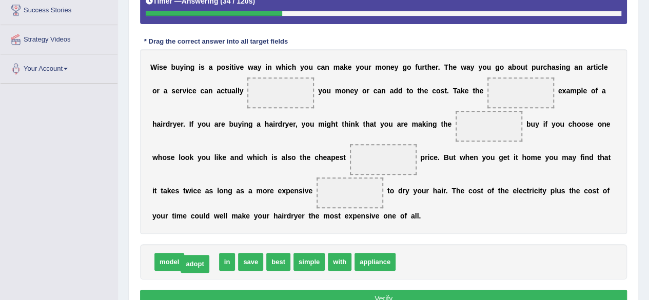
drag, startPoint x: 207, startPoint y: 263, endPoint x: 214, endPoint y: 260, distance: 7.8
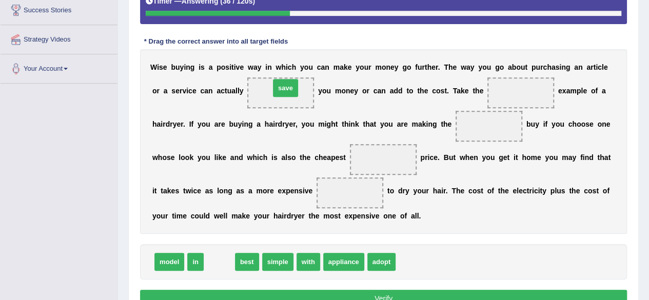
drag, startPoint x: 221, startPoint y: 260, endPoint x: 287, endPoint y: 86, distance: 186.0
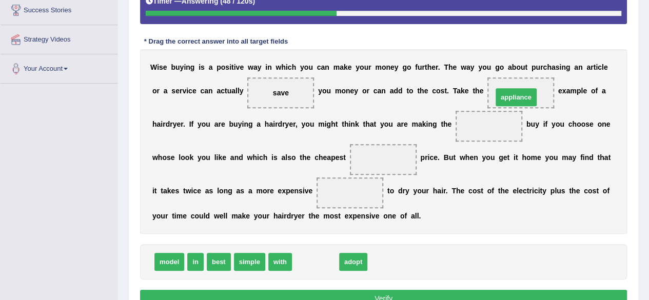
drag, startPoint x: 317, startPoint y: 260, endPoint x: 521, endPoint y: 94, distance: 262.1
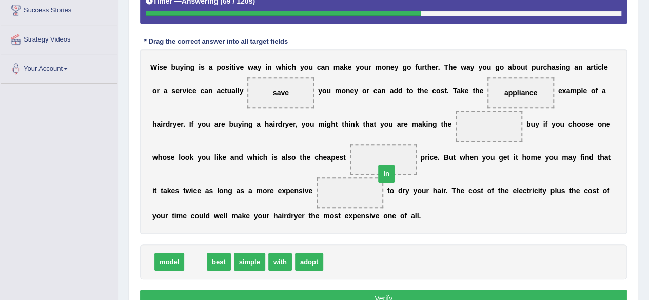
drag, startPoint x: 193, startPoint y: 261, endPoint x: 390, endPoint y: 166, distance: 218.6
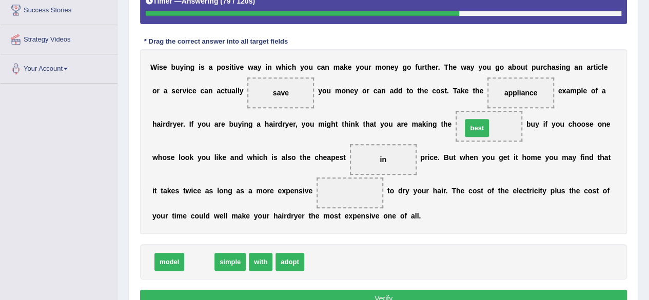
drag, startPoint x: 200, startPoint y: 258, endPoint x: 478, endPoint y: 123, distance: 308.8
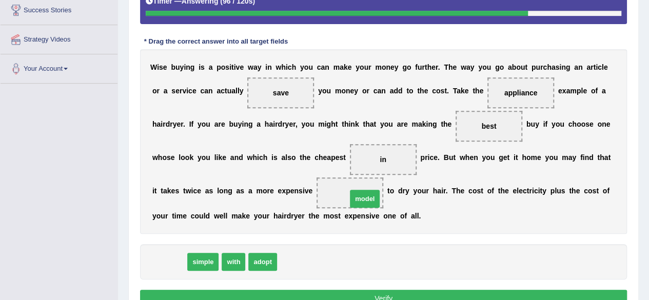
drag, startPoint x: 166, startPoint y: 257, endPoint x: 357, endPoint y: 193, distance: 201.8
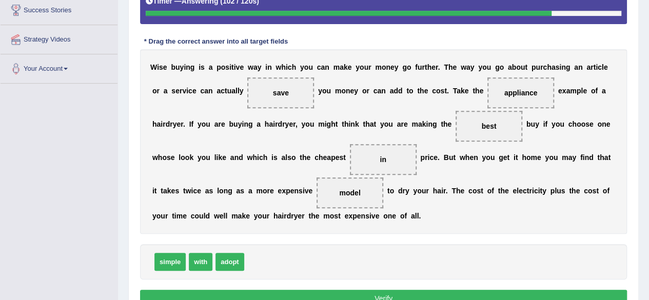
click at [441, 293] on button "Verify" at bounding box center [383, 298] width 487 height 17
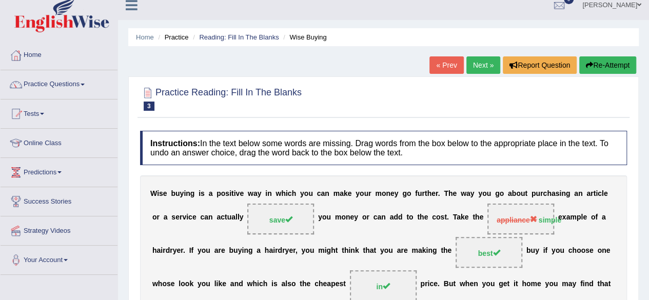
scroll to position [5, 0]
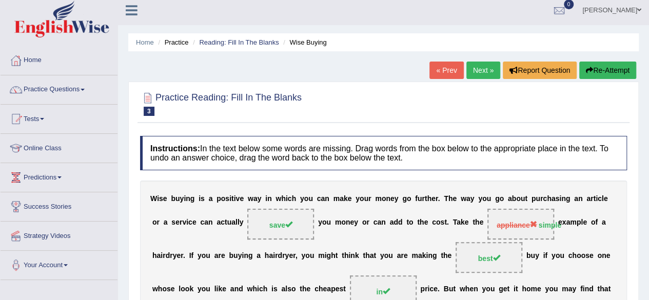
click at [479, 69] on link "Next »" at bounding box center [483, 70] width 34 height 17
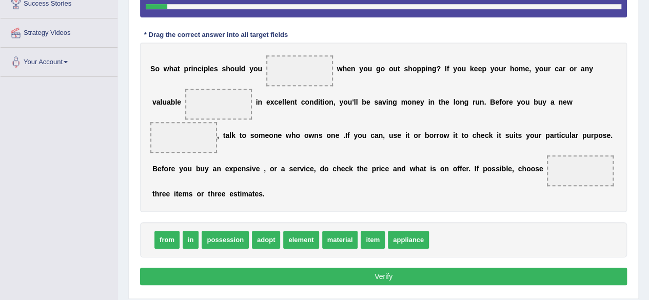
scroll to position [208, 0]
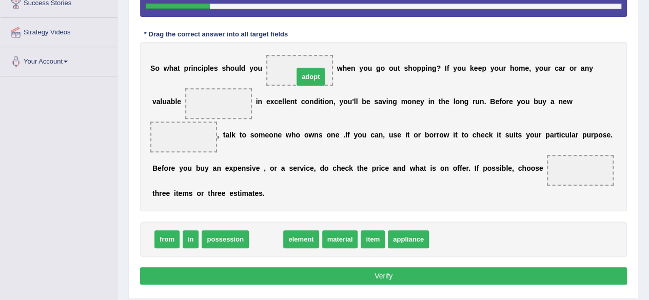
drag, startPoint x: 269, startPoint y: 235, endPoint x: 312, endPoint y: 71, distance: 169.8
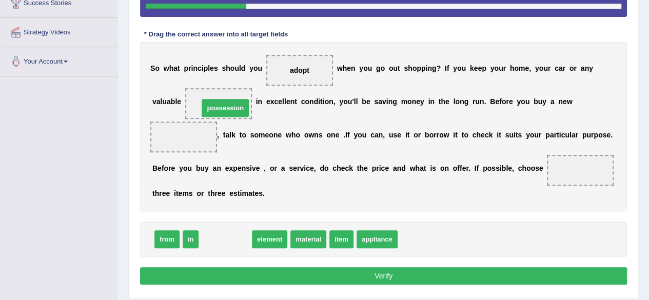
drag, startPoint x: 229, startPoint y: 238, endPoint x: 230, endPoint y: 104, distance: 134.9
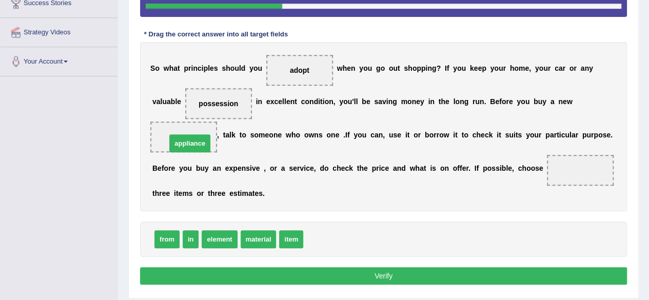
drag, startPoint x: 332, startPoint y: 240, endPoint x: 195, endPoint y: 143, distance: 167.9
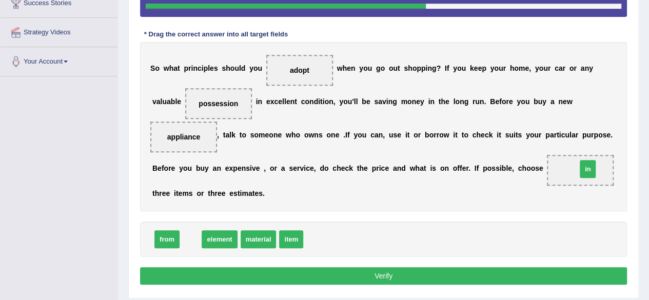
drag, startPoint x: 191, startPoint y: 234, endPoint x: 589, endPoint y: 163, distance: 404.4
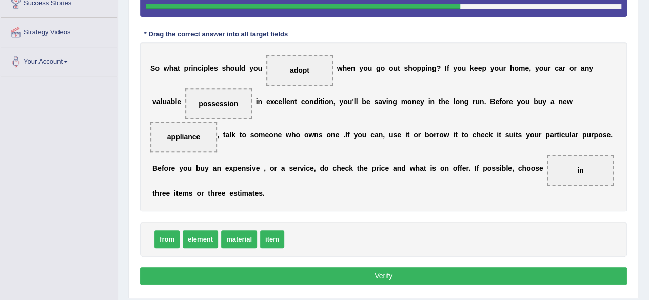
drag, startPoint x: 563, startPoint y: 170, endPoint x: 388, endPoint y: 238, distance: 188.2
click at [388, 238] on div "Instructions: In the text below some words are missing. Drag words from the box…" at bounding box center [383, 110] width 492 height 366
drag, startPoint x: 579, startPoint y: 172, endPoint x: 405, endPoint y: 245, distance: 188.3
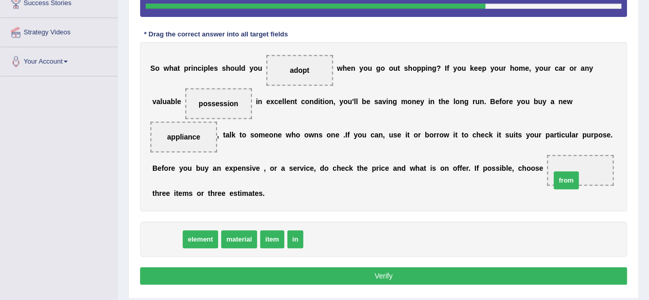
drag, startPoint x: 165, startPoint y: 234, endPoint x: 568, endPoint y: 164, distance: 409.3
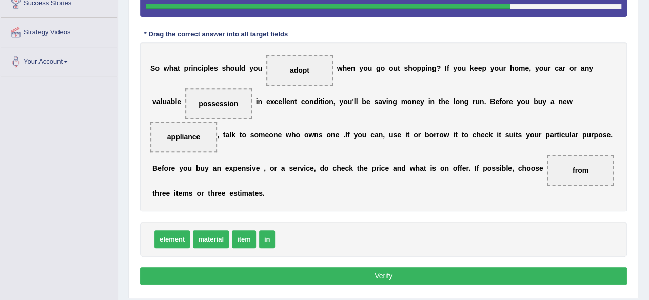
click at [397, 279] on button "Verify" at bounding box center [383, 275] width 487 height 17
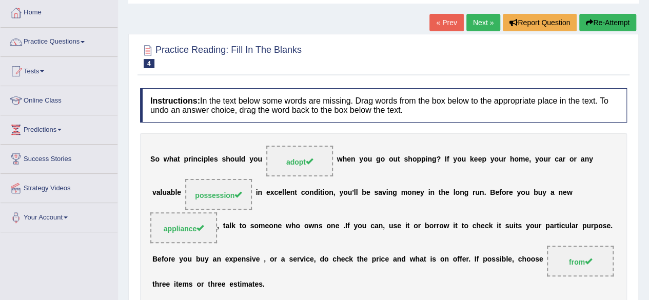
scroll to position [51, 0]
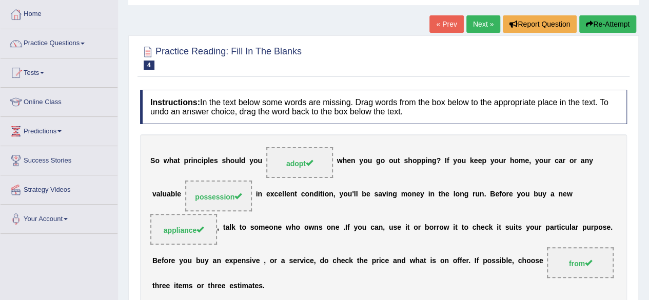
click at [480, 16] on link "Next »" at bounding box center [483, 23] width 34 height 17
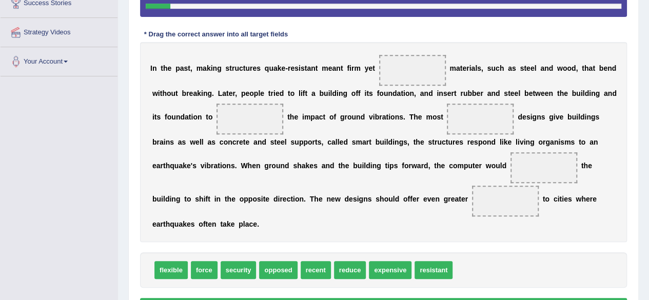
scroll to position [217, 0]
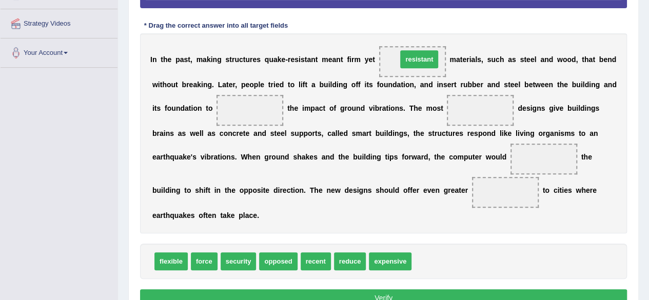
drag, startPoint x: 436, startPoint y: 260, endPoint x: 420, endPoint y: 56, distance: 204.8
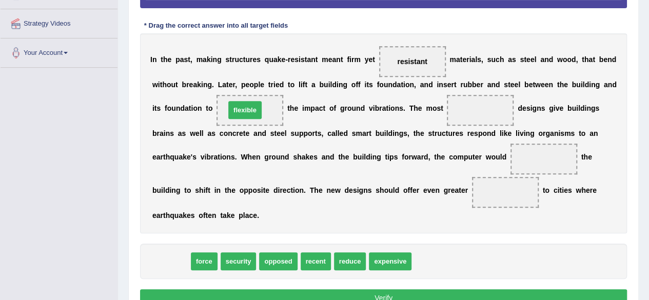
drag, startPoint x: 171, startPoint y: 259, endPoint x: 245, endPoint y: 108, distance: 167.9
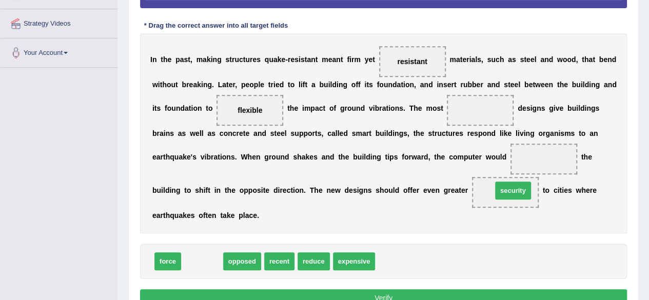
drag, startPoint x: 201, startPoint y: 259, endPoint x: 508, endPoint y: 190, distance: 315.3
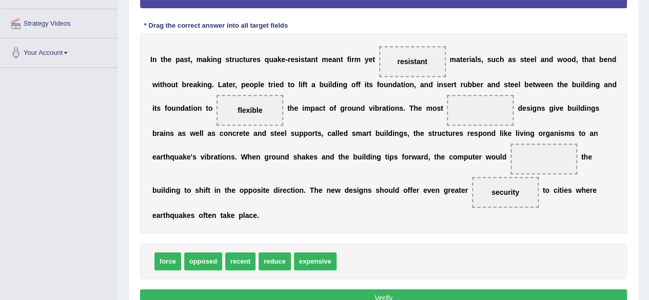
click at [157, 261] on span "force" at bounding box center [167, 261] width 27 height 18
drag, startPoint x: 157, startPoint y: 261, endPoint x: 530, endPoint y: 156, distance: 387.8
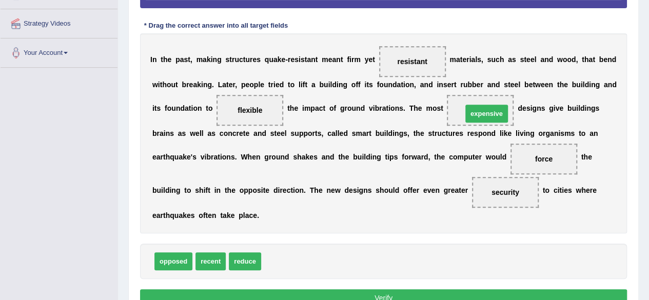
drag, startPoint x: 282, startPoint y: 258, endPoint x: 483, endPoint y: 111, distance: 248.8
drag, startPoint x: 472, startPoint y: 103, endPoint x: 402, endPoint y: 58, distance: 83.1
click at [402, 58] on div "I n t h e p a s t , m a k i n g s t r u c t u r e s q u a k e - r e s i s t a n…" at bounding box center [383, 133] width 487 height 200
drag, startPoint x: 467, startPoint y: 105, endPoint x: 412, endPoint y: 55, distance: 74.0
drag, startPoint x: 288, startPoint y: 261, endPoint x: 489, endPoint y: 107, distance: 253.6
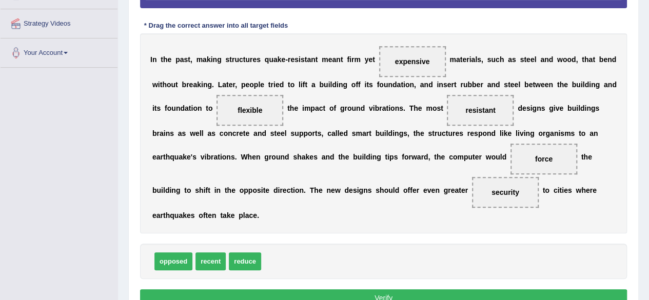
scroll to position [269, 0]
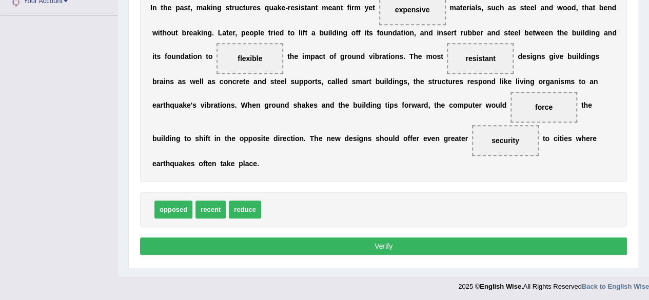
click at [388, 242] on button "Verify" at bounding box center [383, 245] width 487 height 17
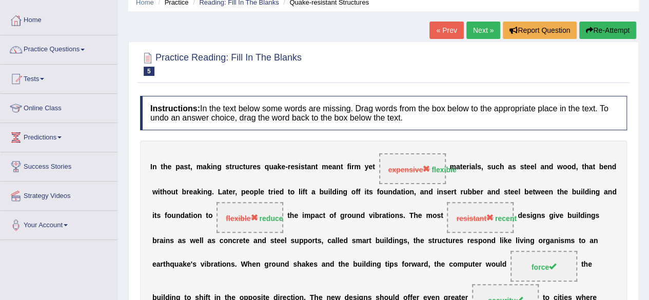
scroll to position [42, 0]
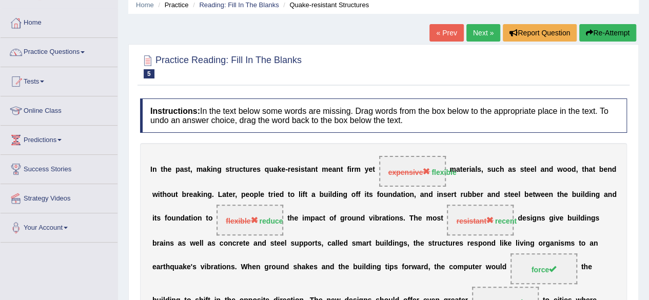
click at [482, 27] on link "Next »" at bounding box center [483, 32] width 34 height 17
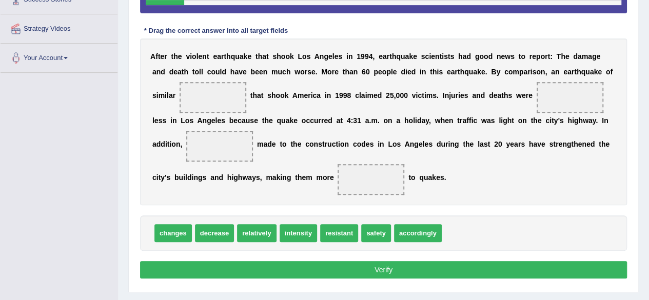
scroll to position [238, 0]
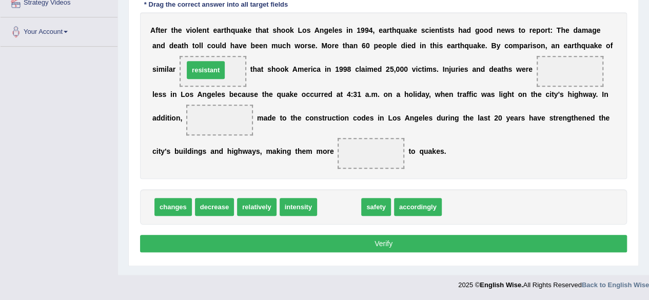
drag, startPoint x: 336, startPoint y: 209, endPoint x: 203, endPoint y: 72, distance: 191.1
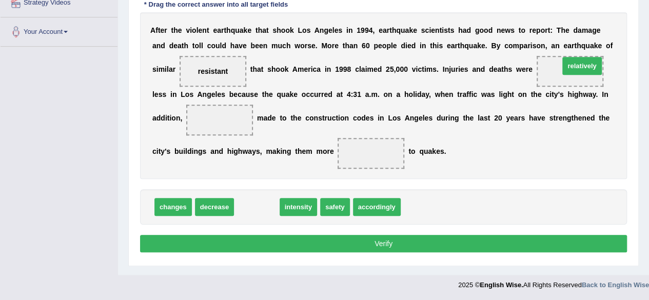
drag, startPoint x: 251, startPoint y: 206, endPoint x: 576, endPoint y: 64, distance: 354.2
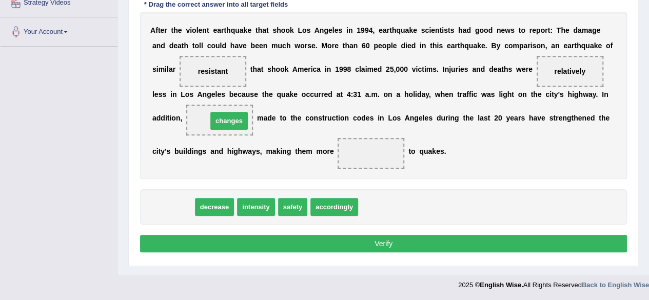
drag, startPoint x: 169, startPoint y: 203, endPoint x: 225, endPoint y: 116, distance: 102.7
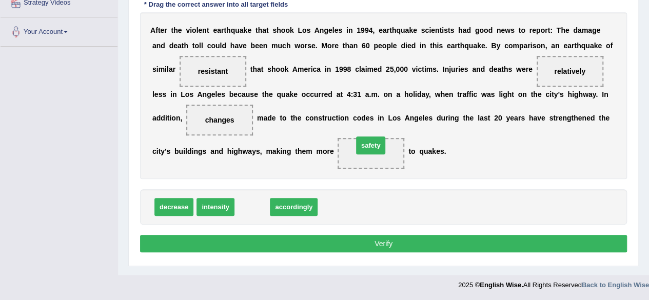
drag, startPoint x: 255, startPoint y: 209, endPoint x: 375, endPoint y: 155, distance: 130.9
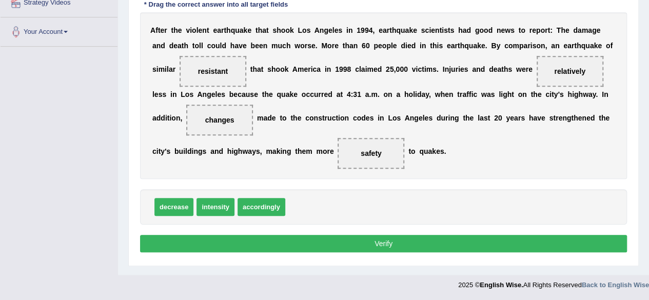
click at [383, 238] on button "Verify" at bounding box center [383, 243] width 487 height 17
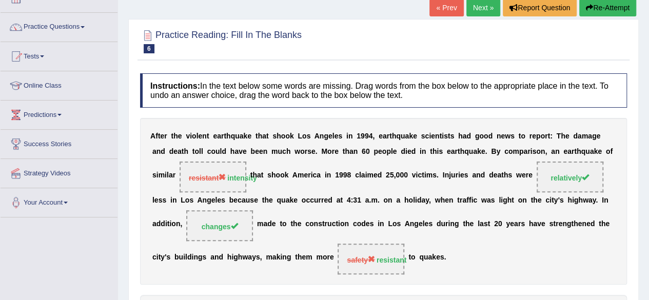
scroll to position [69, 0]
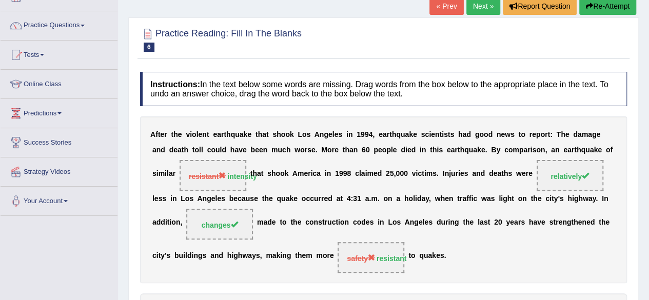
click at [478, 2] on link "Next »" at bounding box center [483, 5] width 34 height 17
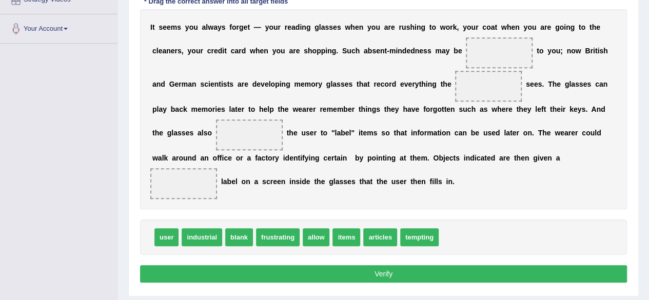
scroll to position [243, 0]
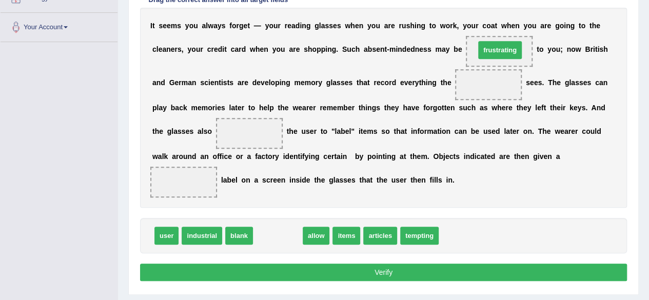
drag, startPoint x: 287, startPoint y: 233, endPoint x: 509, endPoint y: 47, distance: 289.5
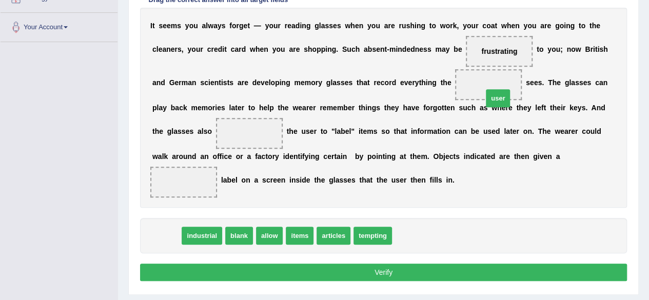
drag, startPoint x: 164, startPoint y: 235, endPoint x: 496, endPoint y: 91, distance: 362.5
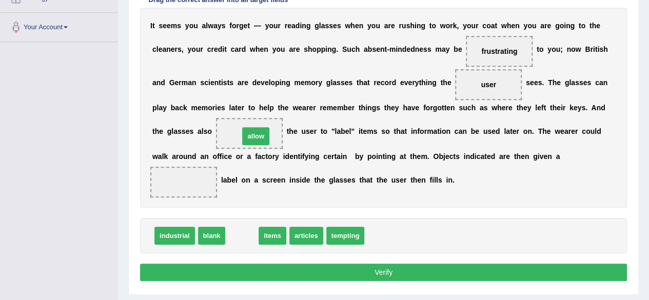
drag, startPoint x: 237, startPoint y: 235, endPoint x: 251, endPoint y: 136, distance: 100.5
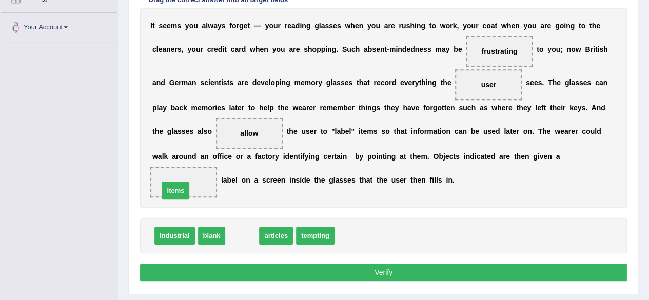
drag, startPoint x: 246, startPoint y: 233, endPoint x: 179, endPoint y: 184, distance: 83.3
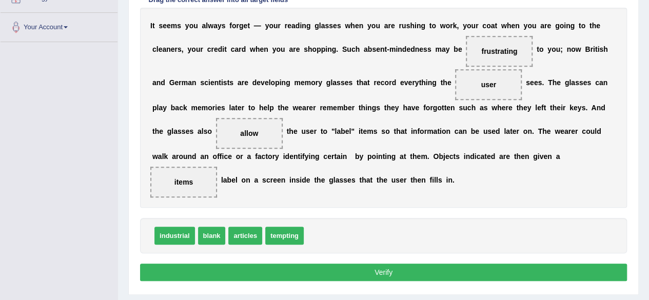
click at [389, 269] on button "Verify" at bounding box center [383, 272] width 487 height 17
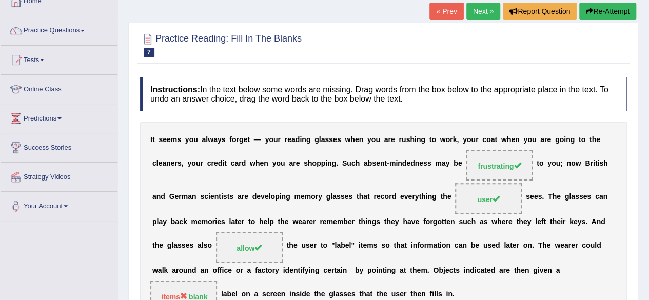
scroll to position [49, 0]
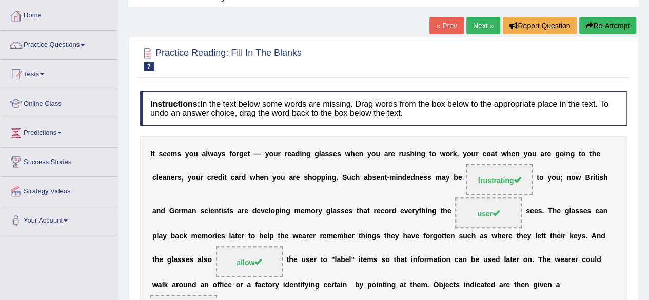
click at [483, 22] on link "Next »" at bounding box center [483, 25] width 34 height 17
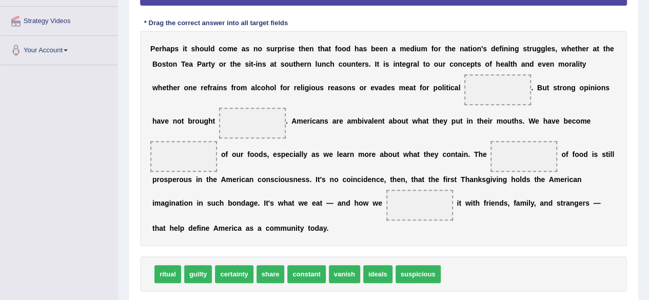
scroll to position [221, 0]
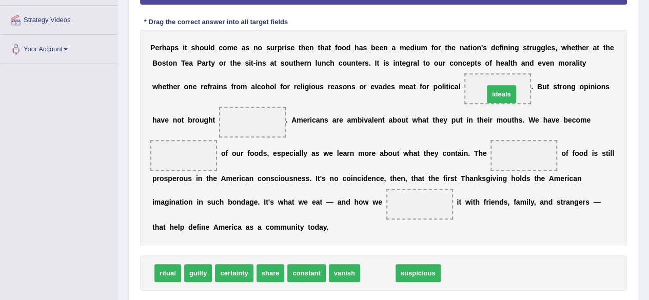
drag, startPoint x: 375, startPoint y: 269, endPoint x: 496, endPoint y: 86, distance: 219.9
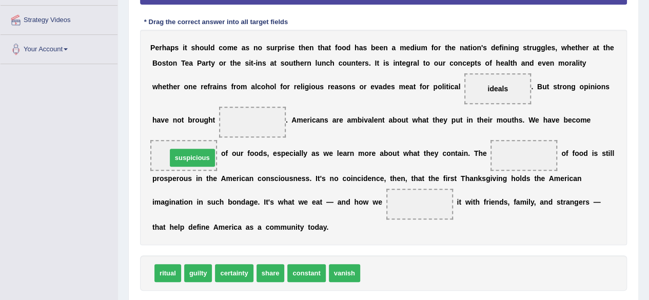
drag, startPoint x: 389, startPoint y: 270, endPoint x: 195, endPoint y: 154, distance: 226.3
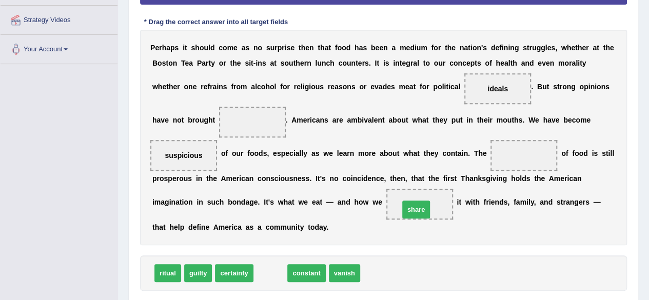
drag, startPoint x: 273, startPoint y: 269, endPoint x: 419, endPoint y: 205, distance: 159.4
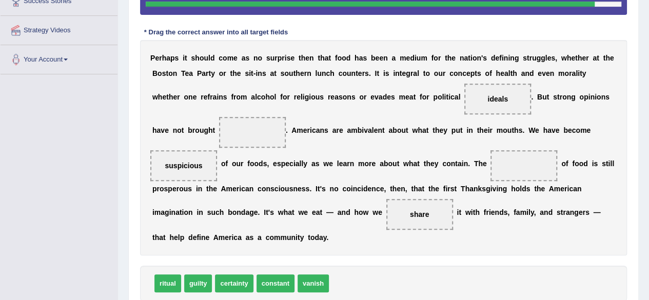
scroll to position [212, 0]
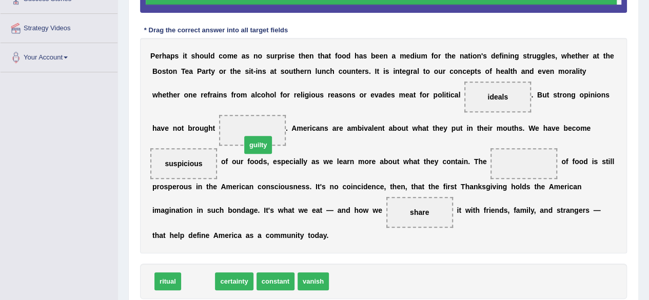
drag, startPoint x: 198, startPoint y: 282, endPoint x: 262, endPoint y: 133, distance: 161.8
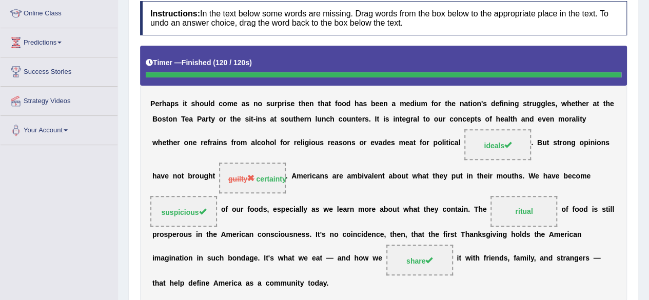
scroll to position [62, 0]
